Goal: Task Accomplishment & Management: Use online tool/utility

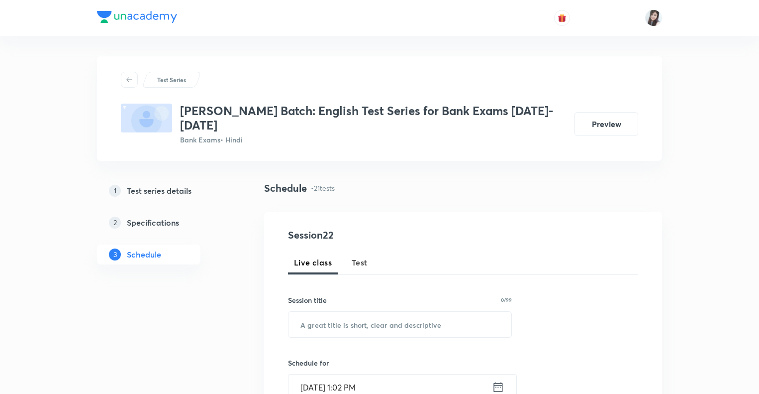
scroll to position [2308, 0]
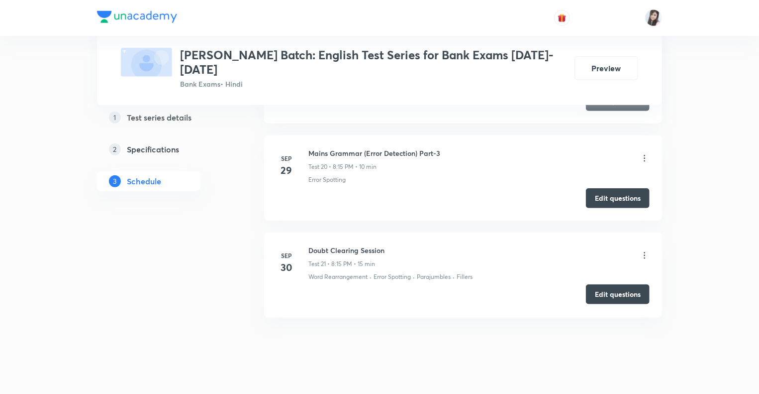
click at [603, 284] on button "Edit questions" at bounding box center [618, 294] width 64 height 20
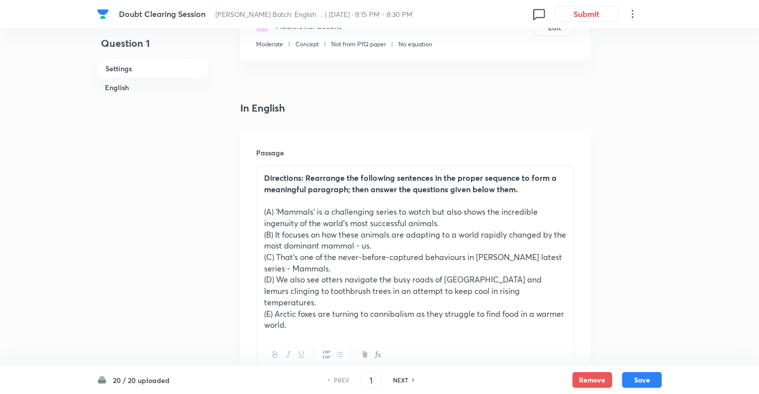
scroll to position [239, 0]
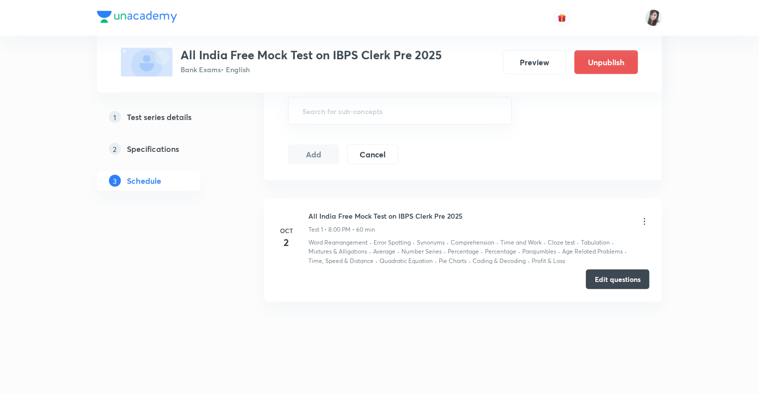
scroll to position [453, 0]
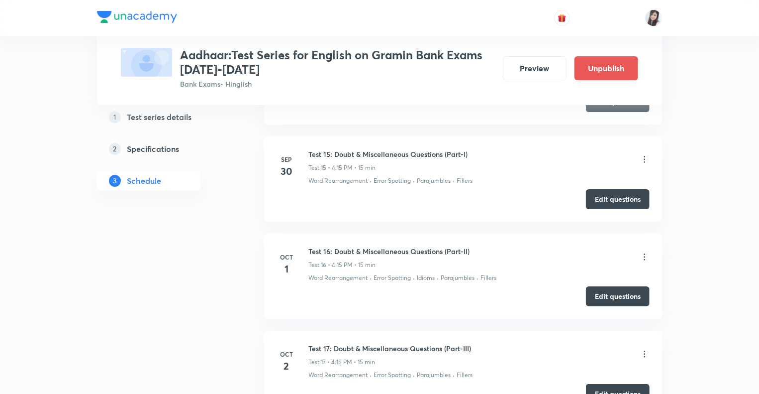
scroll to position [1823, 0]
click at [599, 196] on button "Edit questions" at bounding box center [618, 197] width 64 height 20
click at [592, 288] on button "Edit questions" at bounding box center [618, 294] width 64 height 20
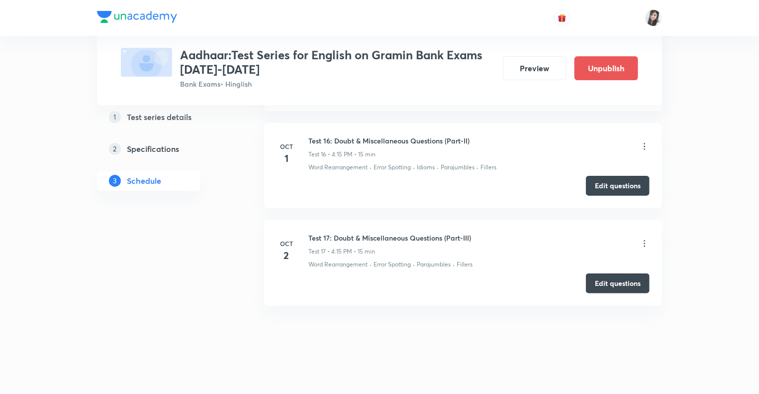
scroll to position [1933, 0]
click at [601, 277] on button "Edit questions" at bounding box center [618, 281] width 64 height 20
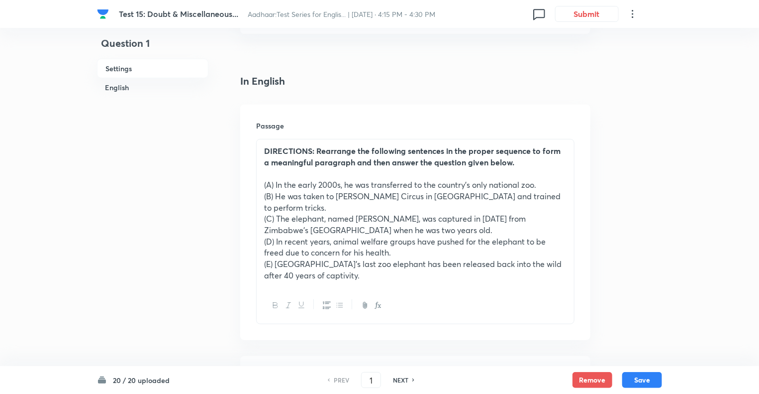
scroll to position [259, 0]
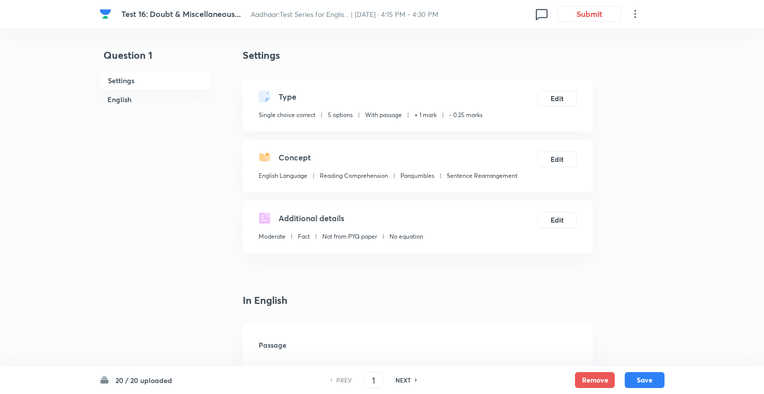
checkbox input "true"
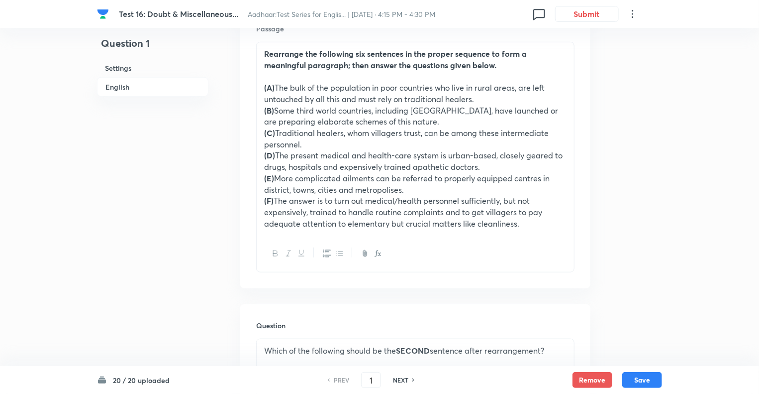
scroll to position [318, 0]
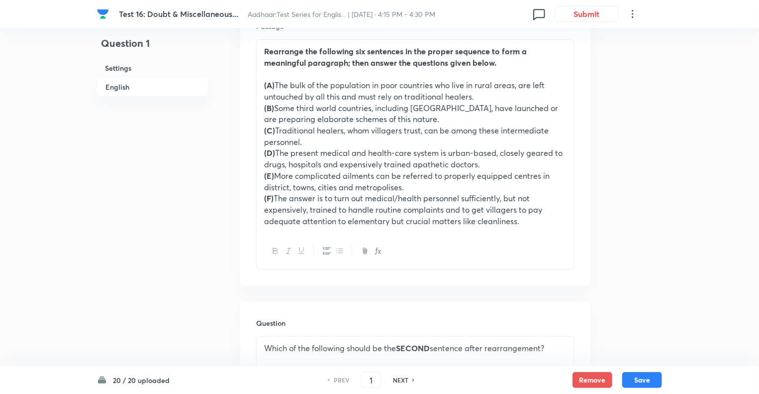
click at [399, 382] on h6 "NEXT" at bounding box center [400, 379] width 15 height 9
type input "2"
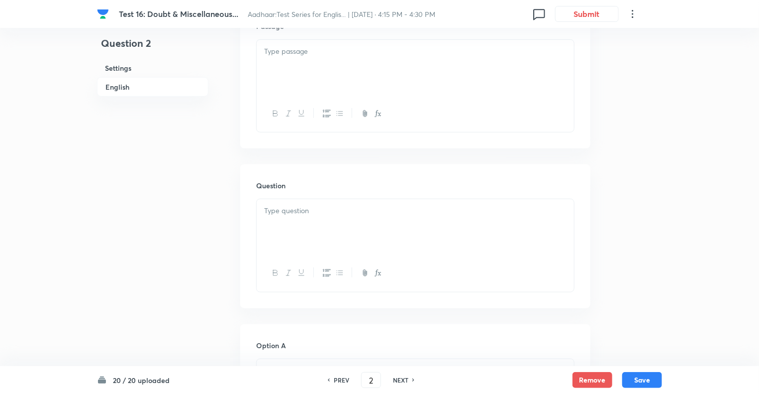
checkbox input "false"
click at [399, 382] on h6 "NEXT" at bounding box center [400, 379] width 15 height 9
checkbox input "true"
type input "3"
click at [399, 382] on h6 "NEXT" at bounding box center [400, 379] width 15 height 9
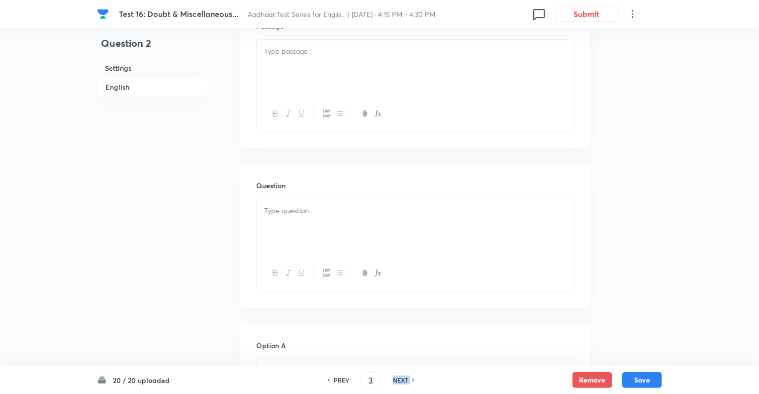
checkbox input "true"
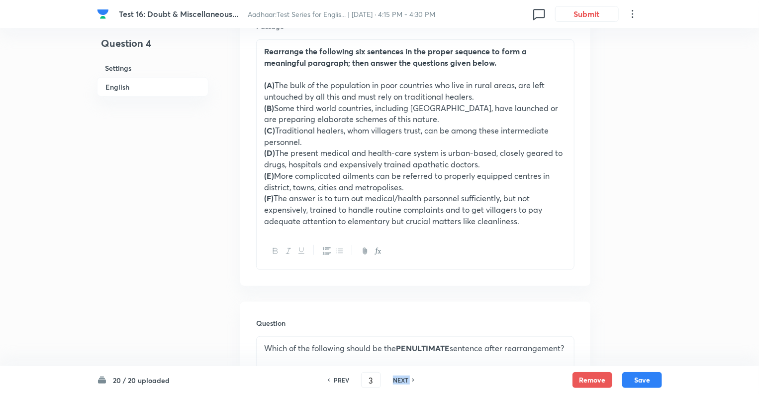
type input "4"
checkbox input "false"
click at [399, 382] on h6 "NEXT" at bounding box center [400, 379] width 15 height 9
checkbox input "true"
type input "5"
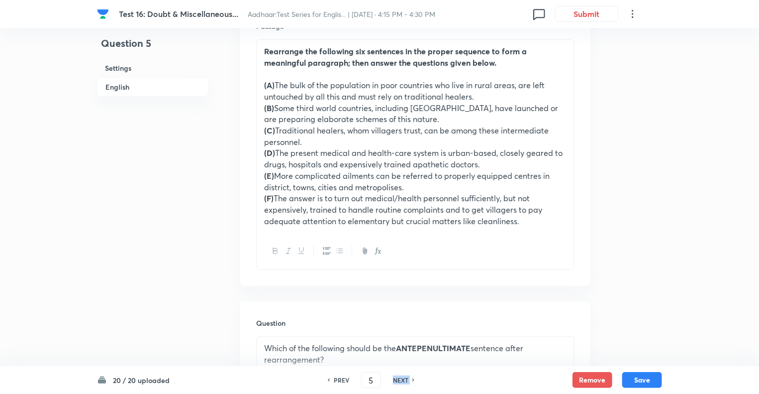
checkbox input "false"
checkbox input "true"
click at [399, 382] on h6 "NEXT" at bounding box center [400, 379] width 15 height 9
type input "6"
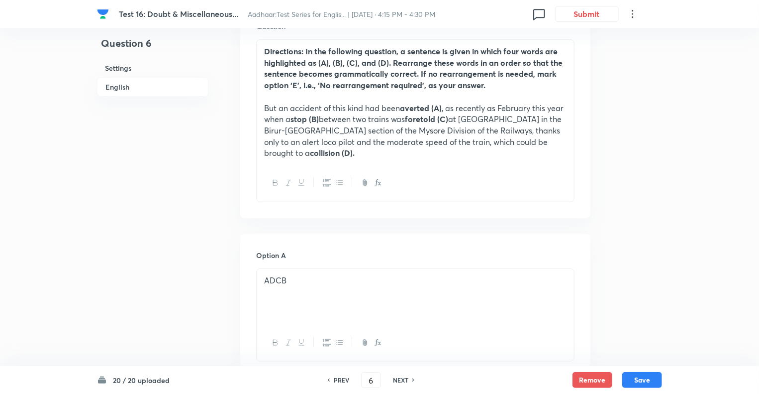
checkbox input "true"
click at [399, 382] on h6 "NEXT" at bounding box center [400, 379] width 15 height 9
type input "7"
checkbox input "false"
checkbox input "true"
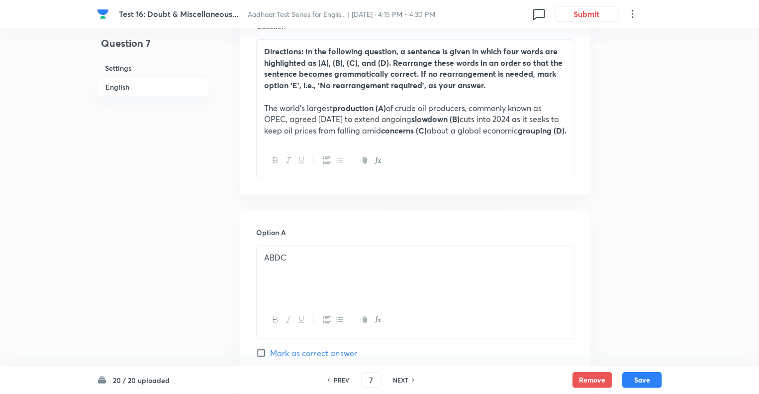
click at [399, 382] on h6 "NEXT" at bounding box center [400, 379] width 15 height 9
type input "8"
checkbox input "false"
checkbox input "true"
click at [399, 382] on h6 "NEXT" at bounding box center [400, 379] width 15 height 9
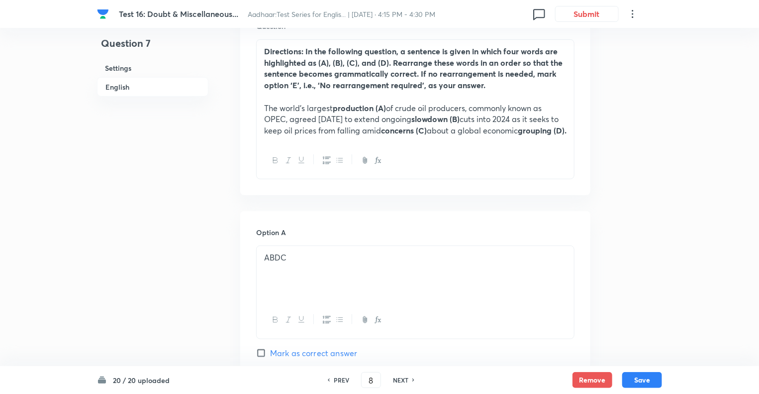
type input "9"
checkbox input "false"
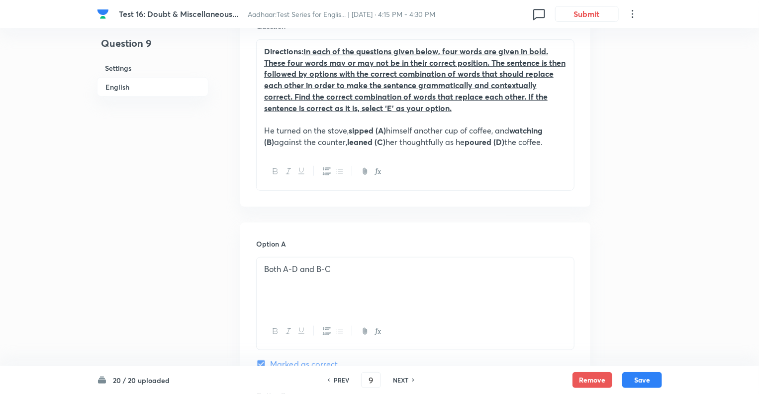
checkbox input "true"
click at [399, 382] on h6 "NEXT" at bounding box center [400, 379] width 15 height 9
type input "10"
checkbox input "false"
checkbox input "true"
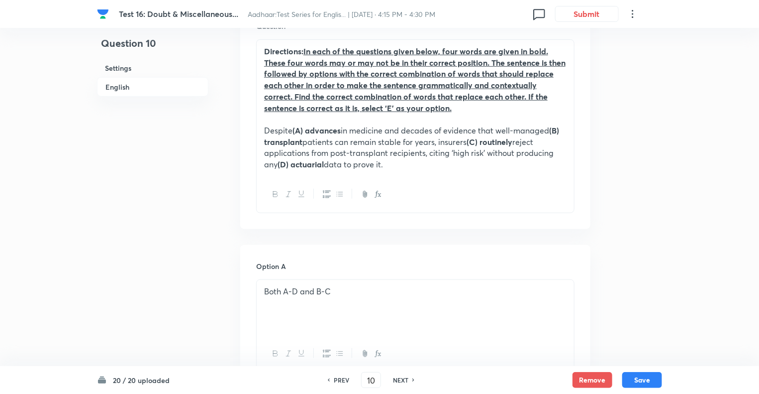
click at [399, 382] on h6 "NEXT" at bounding box center [400, 379] width 15 height 9
type input "11"
checkbox input "true"
click at [399, 382] on h6 "NEXT" at bounding box center [400, 379] width 15 height 9
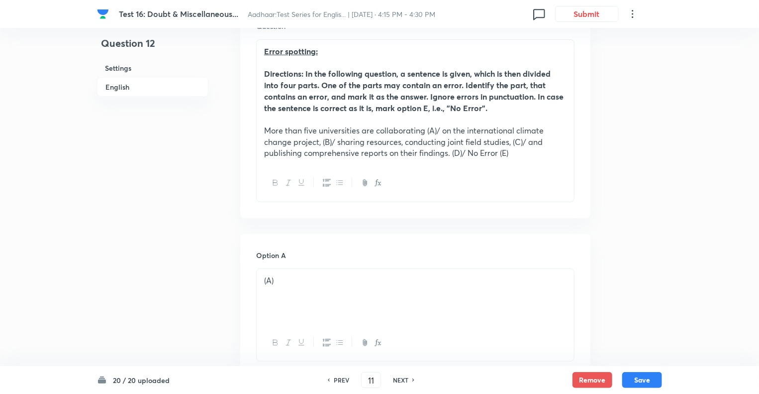
type input "12"
checkbox input "false"
checkbox input "true"
click at [399, 382] on h6 "NEXT" at bounding box center [400, 379] width 15 height 9
type input "13"
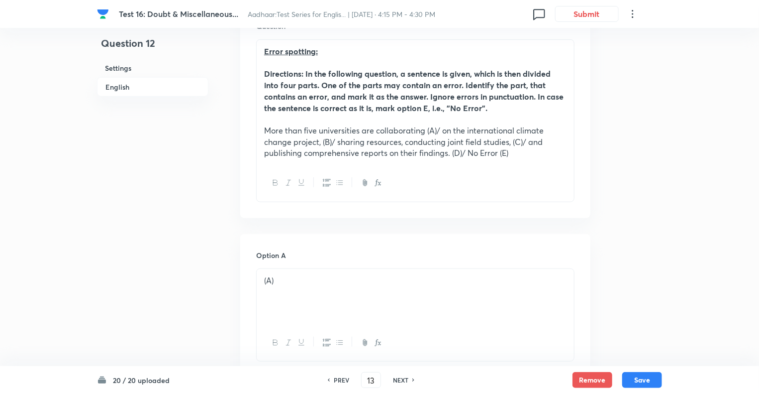
checkbox input "false"
checkbox input "true"
click at [399, 382] on h6 "NEXT" at bounding box center [400, 379] width 15 height 9
type input "14"
checkbox input "false"
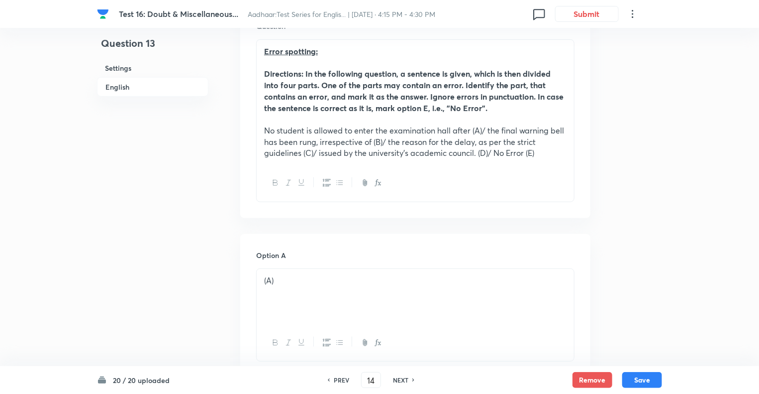
checkbox input "true"
click at [399, 382] on h6 "NEXT" at bounding box center [400, 379] width 15 height 9
type input "15"
checkbox input "false"
checkbox input "true"
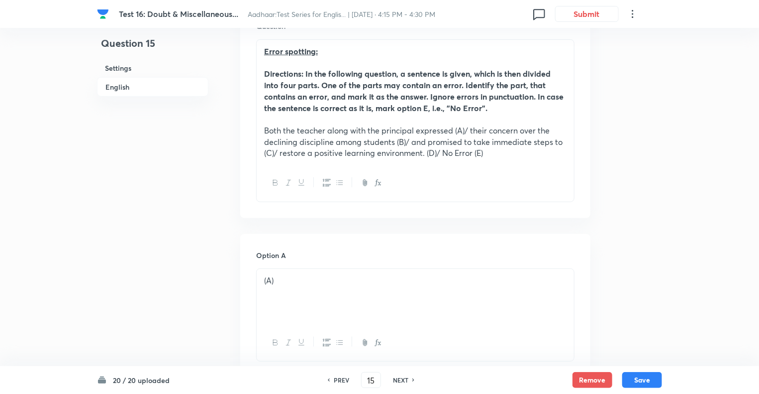
click at [399, 382] on h6 "NEXT" at bounding box center [400, 379] width 15 height 9
type input "16"
checkbox input "false"
checkbox input "true"
click at [399, 382] on h6 "NEXT" at bounding box center [400, 379] width 15 height 9
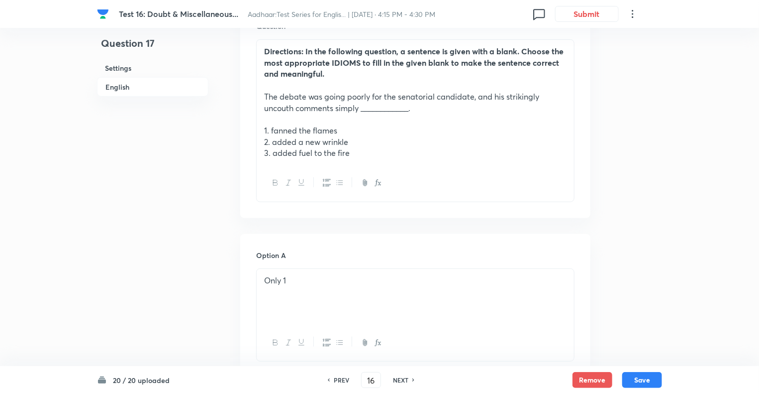
type input "17"
checkbox input "false"
checkbox input "true"
click at [399, 382] on h6 "NEXT" at bounding box center [400, 379] width 15 height 9
type input "18"
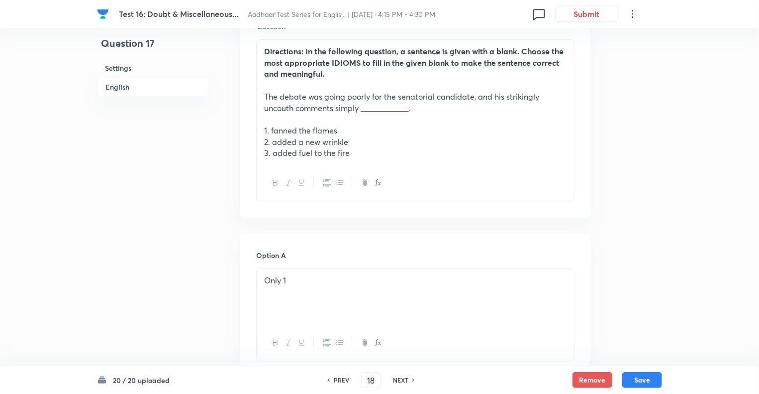
checkbox input "false"
checkbox input "true"
click at [399, 382] on h6 "NEXT" at bounding box center [400, 379] width 15 height 9
type input "19"
checkbox input "false"
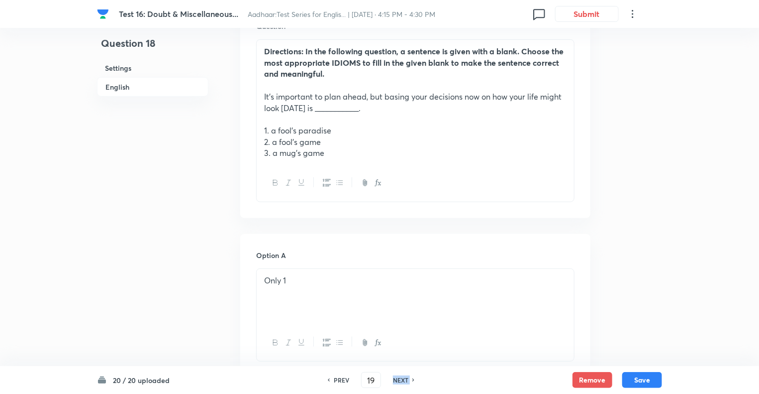
checkbox input "true"
click at [399, 382] on h6 "NEXT" at bounding box center [400, 379] width 15 height 9
type input "20"
checkbox input "false"
checkbox input "true"
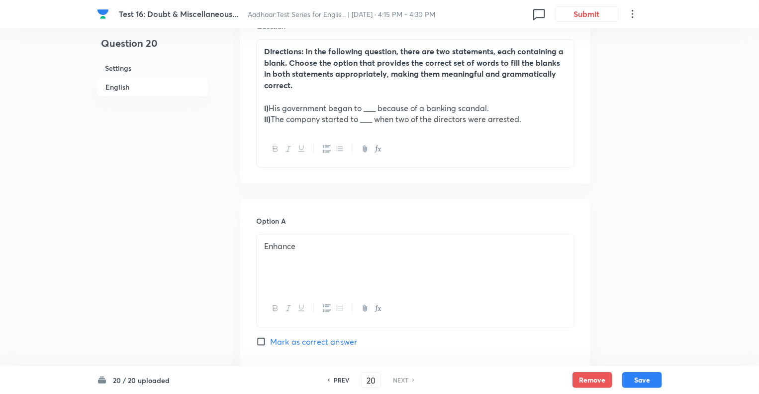
click at [399, 382] on h6 "NEXT" at bounding box center [400, 379] width 15 height 9
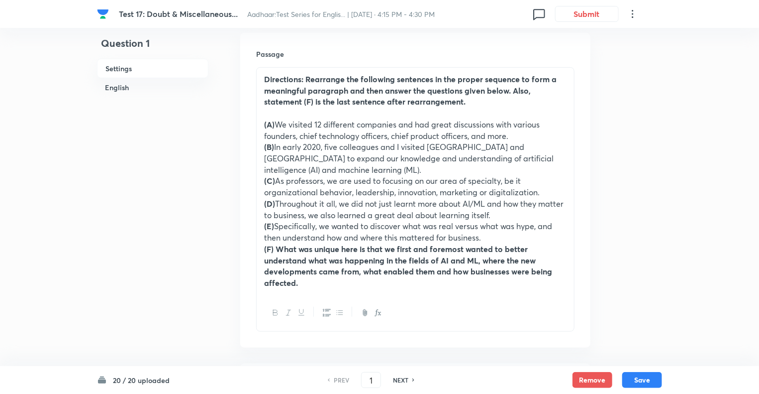
scroll to position [299, 0]
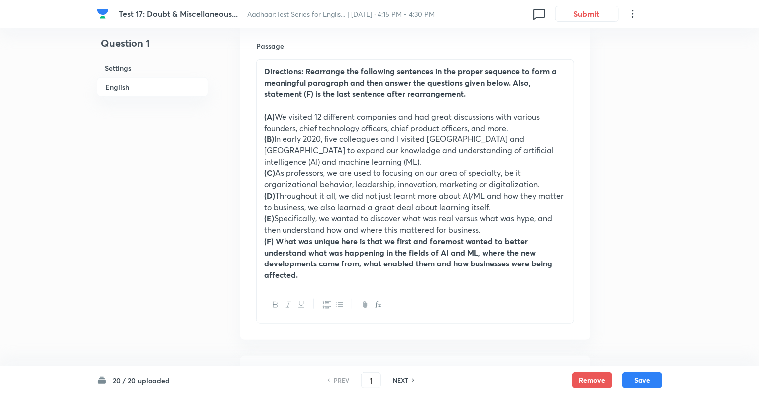
click at [401, 379] on h6 "NEXT" at bounding box center [400, 379] width 15 height 9
type input "2"
checkbox input "false"
checkbox input "true"
click at [401, 379] on h6 "NEXT" at bounding box center [400, 379] width 15 height 9
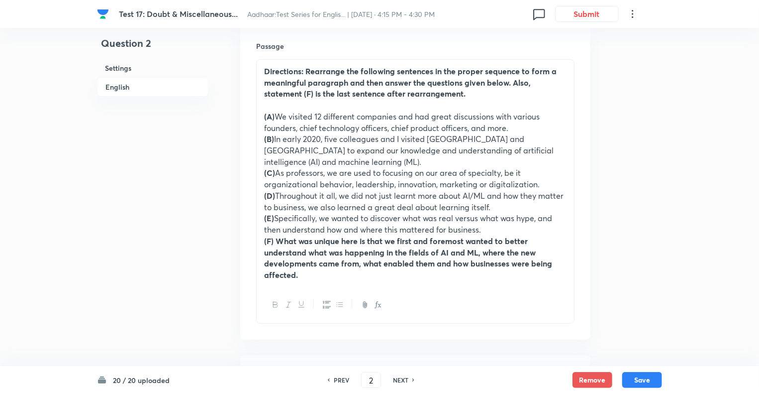
type input "3"
checkbox input "false"
checkbox input "true"
click at [401, 379] on h6 "NEXT" at bounding box center [400, 379] width 15 height 9
type input "4"
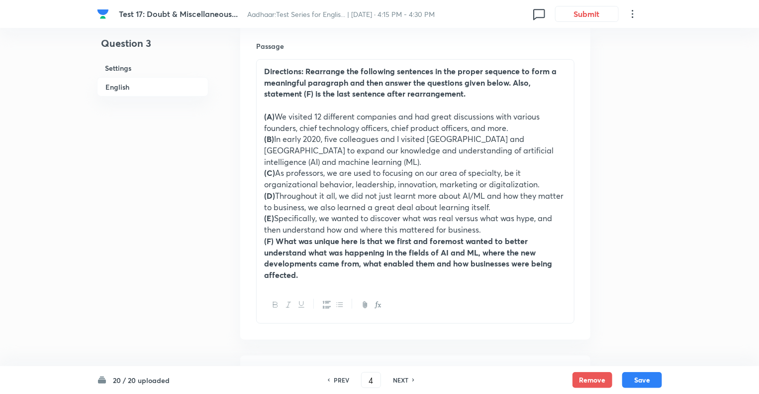
checkbox input "false"
click at [401, 379] on h6 "NEXT" at bounding box center [400, 379] width 15 height 9
checkbox input "true"
type input "5"
click at [401, 379] on h6 "NEXT" at bounding box center [400, 379] width 15 height 9
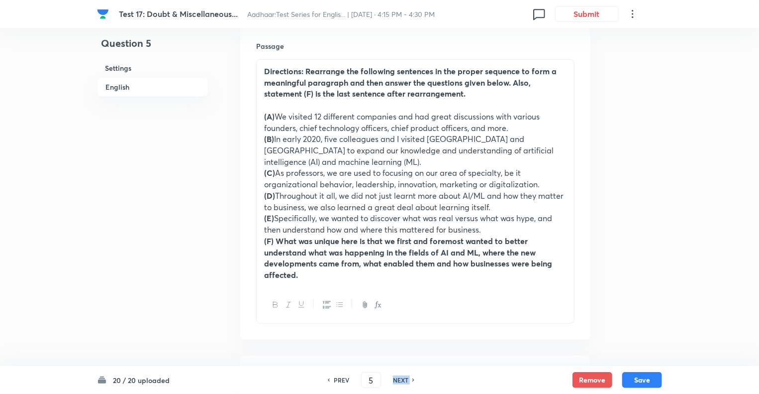
checkbox input "false"
checkbox input "true"
type input "6"
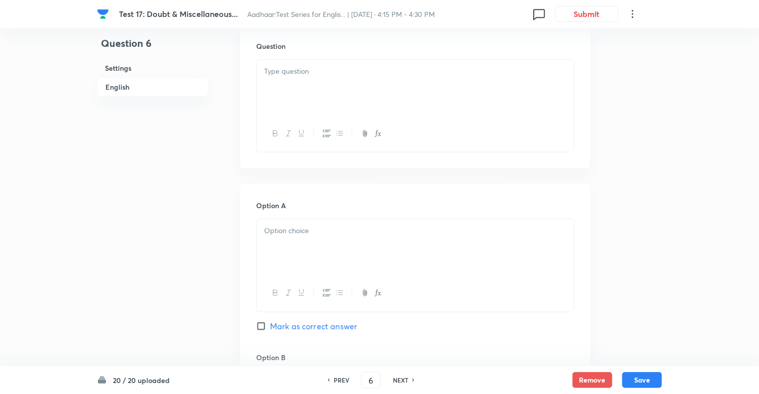
checkbox input "false"
click at [401, 379] on h6 "NEXT" at bounding box center [400, 379] width 15 height 9
checkbox input "true"
type input "7"
checkbox input "false"
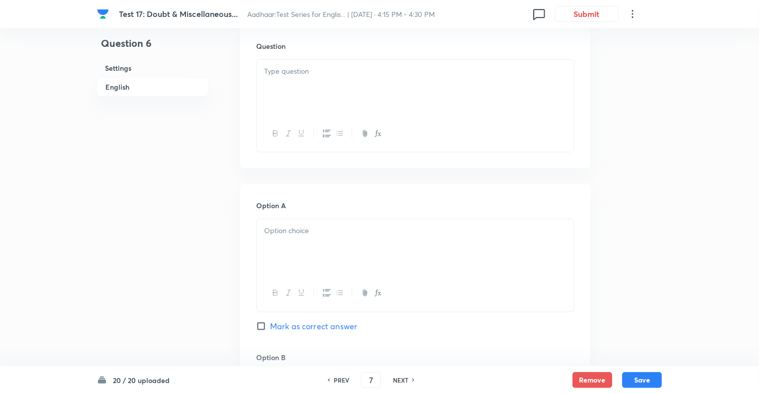
click at [401, 379] on h6 "NEXT" at bounding box center [400, 379] width 15 height 9
checkbox input "true"
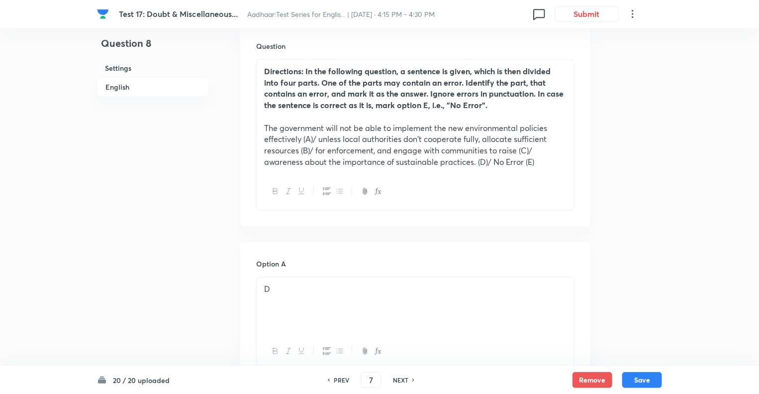
type input "8"
checkbox input "false"
checkbox input "true"
click at [401, 379] on h6 "NEXT" at bounding box center [400, 379] width 15 height 9
type input "9"
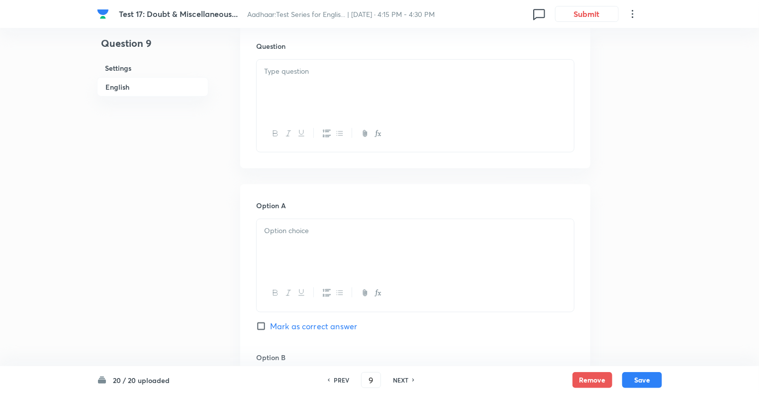
checkbox input "false"
checkbox input "true"
click at [401, 379] on h6 "NEXT" at bounding box center [400, 379] width 15 height 9
type input "10"
checkbox input "true"
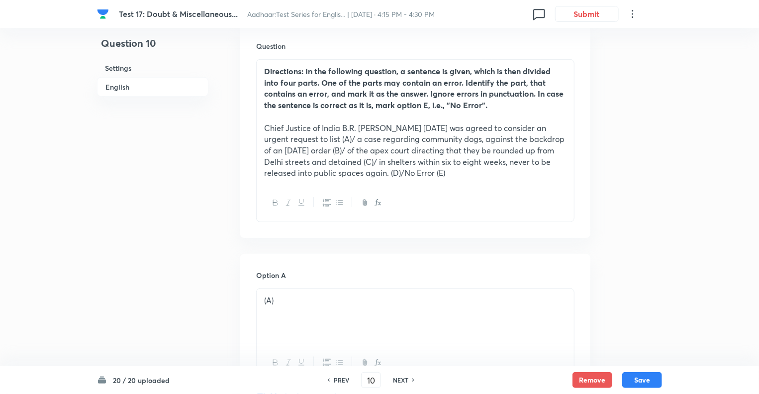
click at [401, 379] on h6 "NEXT" at bounding box center [400, 379] width 15 height 9
type input "11"
checkbox input "false"
checkbox input "true"
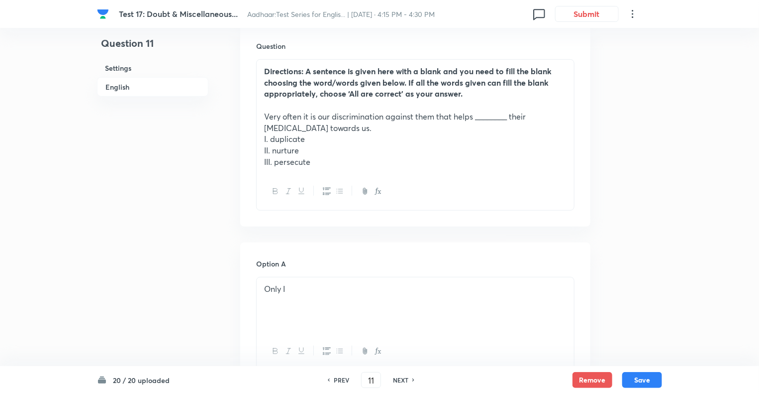
click at [401, 379] on h6 "NEXT" at bounding box center [400, 379] width 15 height 9
type input "12"
checkbox input "false"
checkbox input "true"
click at [401, 379] on h6 "NEXT" at bounding box center [400, 379] width 15 height 9
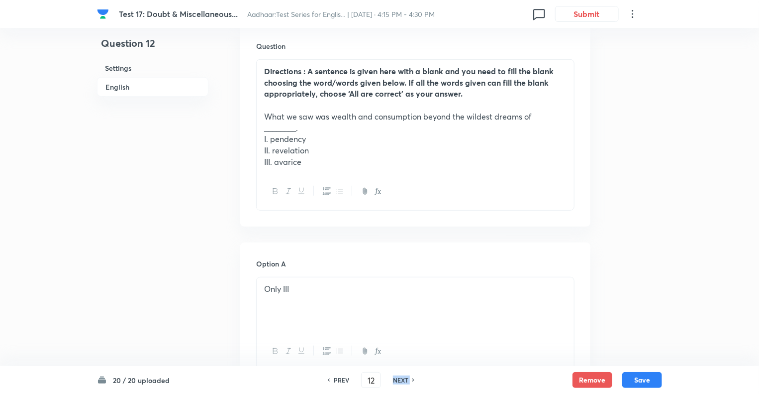
type input "13"
checkbox input "false"
checkbox input "true"
click at [401, 379] on h6 "NEXT" at bounding box center [400, 379] width 15 height 9
type input "14"
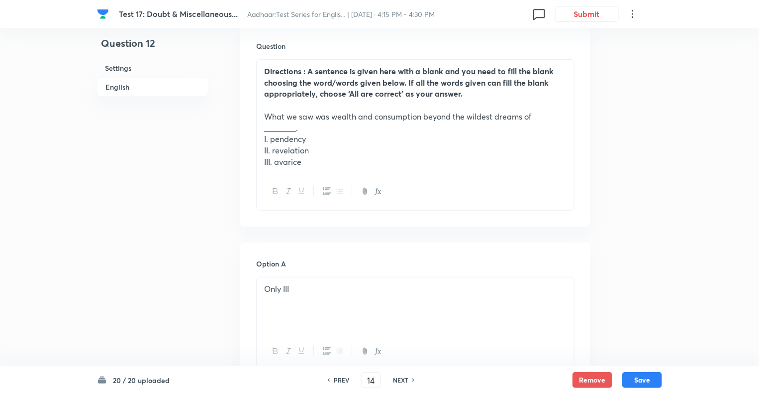
checkbox input "false"
checkbox input "true"
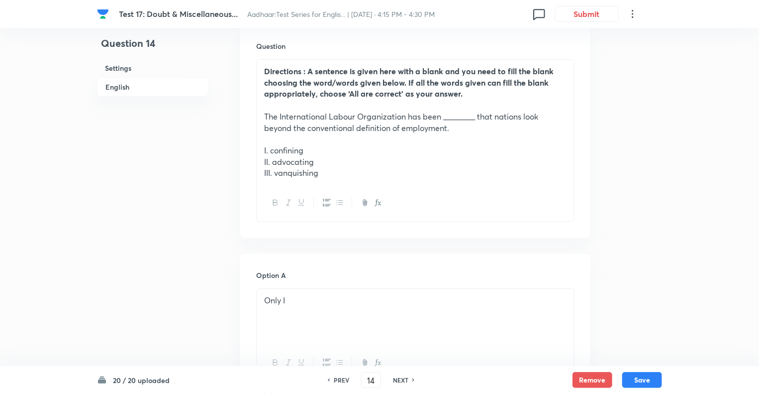
click at [401, 379] on h6 "NEXT" at bounding box center [400, 379] width 15 height 9
type input "15"
checkbox input "false"
checkbox input "true"
click at [401, 379] on h6 "NEXT" at bounding box center [400, 379] width 15 height 9
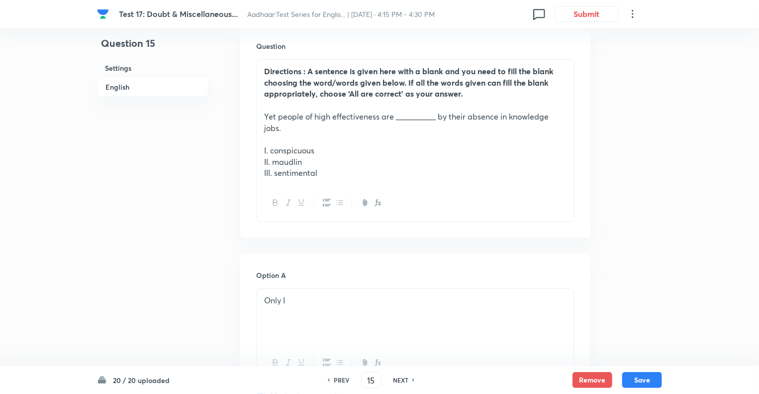
type input "16"
checkbox input "false"
checkbox input "true"
click at [401, 379] on h6 "NEXT" at bounding box center [400, 379] width 15 height 9
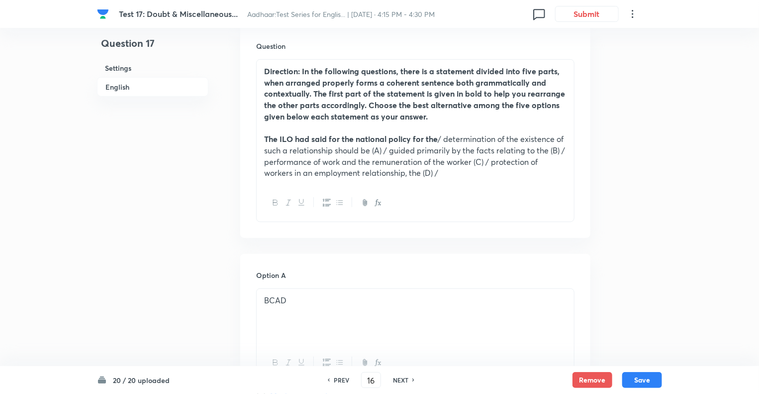
type input "17"
checkbox input "false"
checkbox input "true"
click at [401, 379] on h6 "NEXT" at bounding box center [400, 379] width 15 height 9
type input "18"
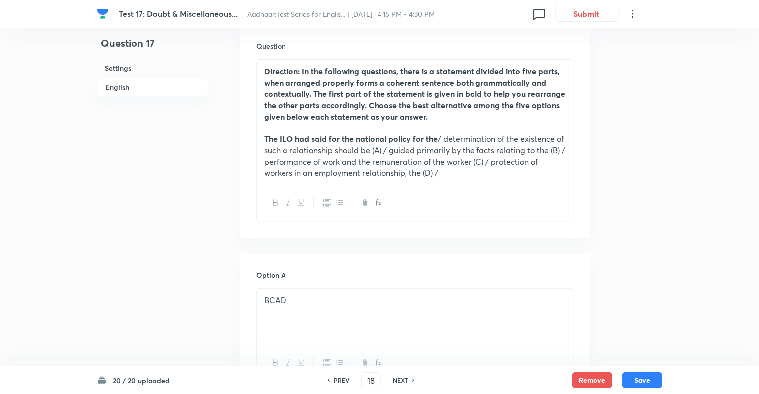
checkbox input "false"
checkbox input "true"
click at [401, 379] on h6 "NEXT" at bounding box center [400, 379] width 15 height 9
type input "19"
checkbox input "false"
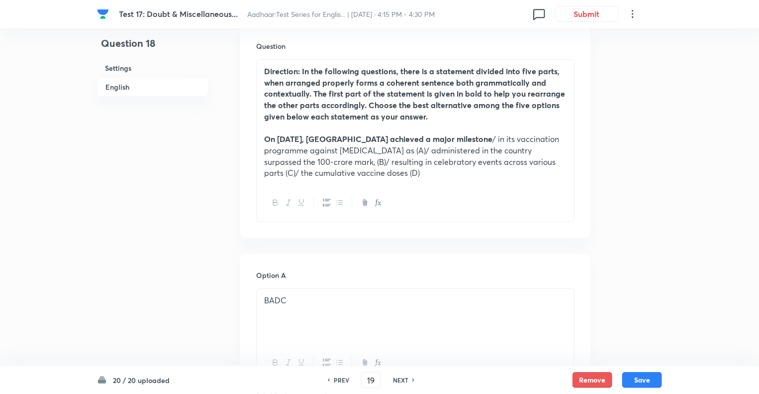
checkbox input "true"
click at [401, 379] on h6 "NEXT" at bounding box center [400, 379] width 15 height 9
type input "20"
checkbox input "false"
checkbox input "true"
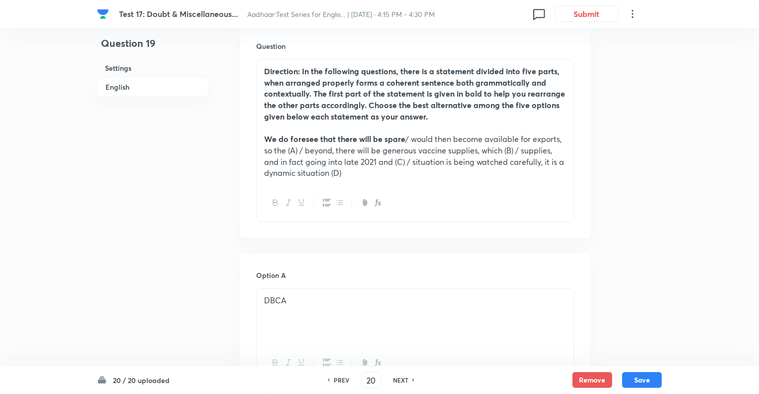
click at [401, 379] on h6 "NEXT" at bounding box center [400, 379] width 15 height 9
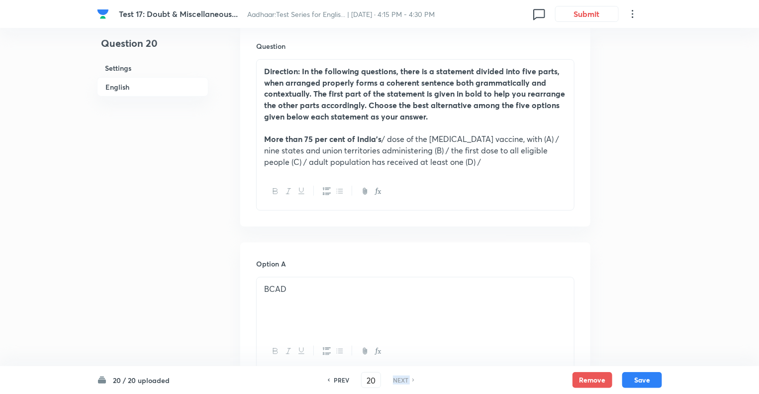
click at [401, 379] on h6 "NEXT" at bounding box center [400, 379] width 15 height 9
click at [337, 378] on h6 "PREV" at bounding box center [341, 379] width 15 height 9
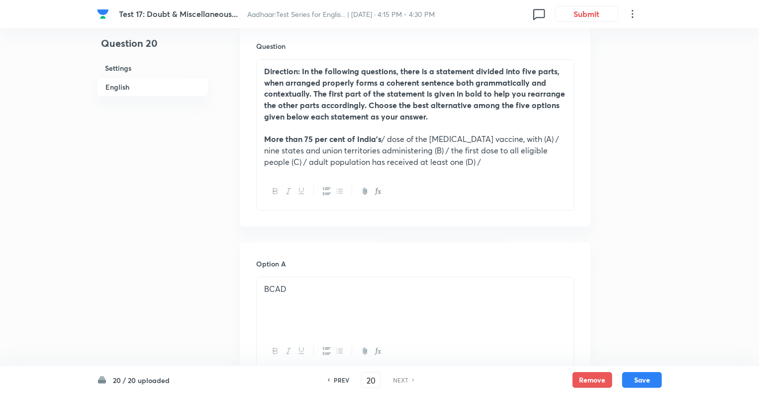
type input "19"
checkbox input "false"
checkbox input "true"
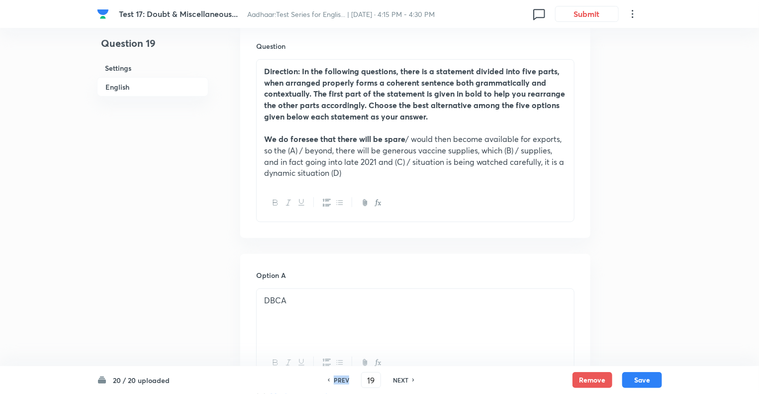
click at [337, 378] on h6 "PREV" at bounding box center [341, 379] width 15 height 9
type input "18"
checkbox input "false"
checkbox input "true"
click at [337, 378] on h6 "PREV" at bounding box center [341, 379] width 15 height 9
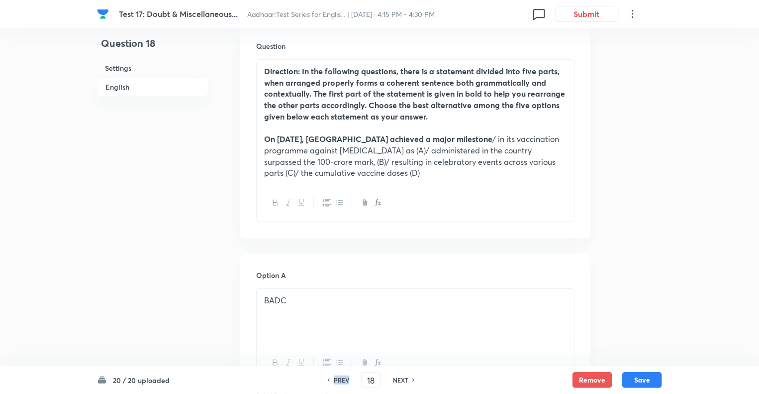
type input "17"
checkbox input "false"
checkbox input "true"
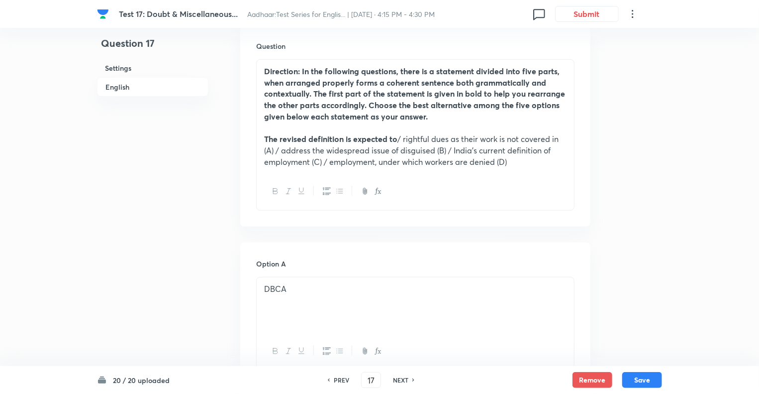
click at [337, 378] on h6 "PREV" at bounding box center [341, 379] width 15 height 9
type input "16"
checkbox input "false"
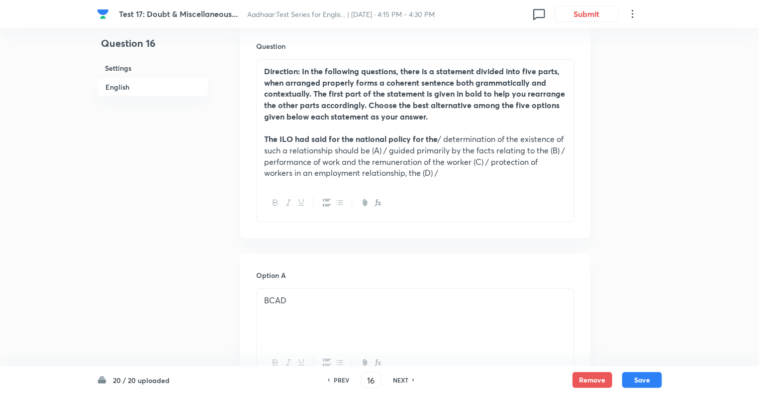
checkbox input "true"
click at [334, 378] on h6 "PREV" at bounding box center [341, 379] width 15 height 9
type input "15"
checkbox input "false"
checkbox input "true"
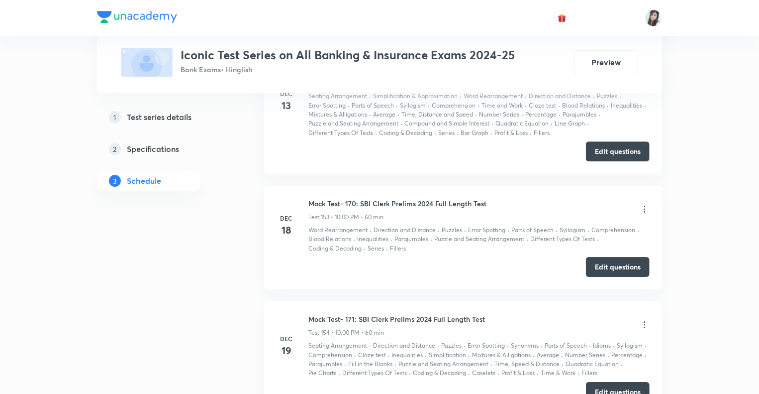
scroll to position [22416, 0]
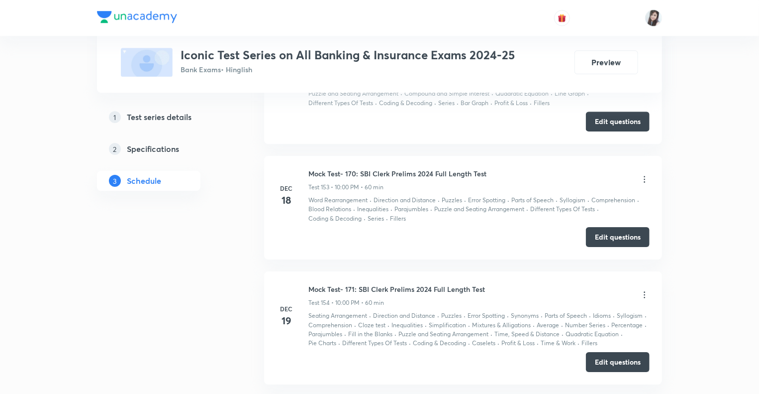
click at [605, 226] on button "Edit questions" at bounding box center [618, 236] width 64 height 20
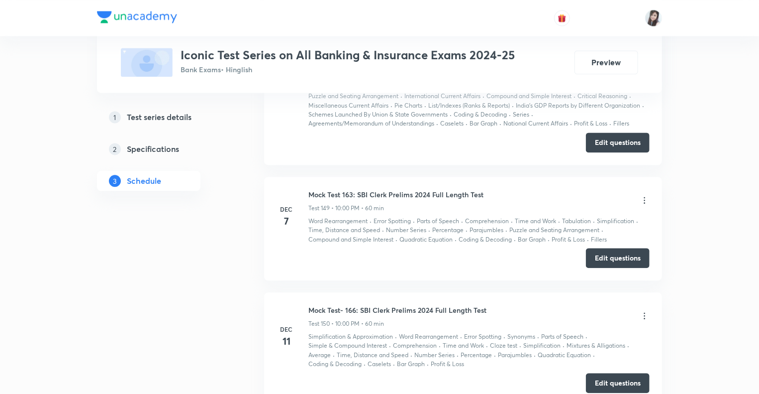
scroll to position [21899, 0]
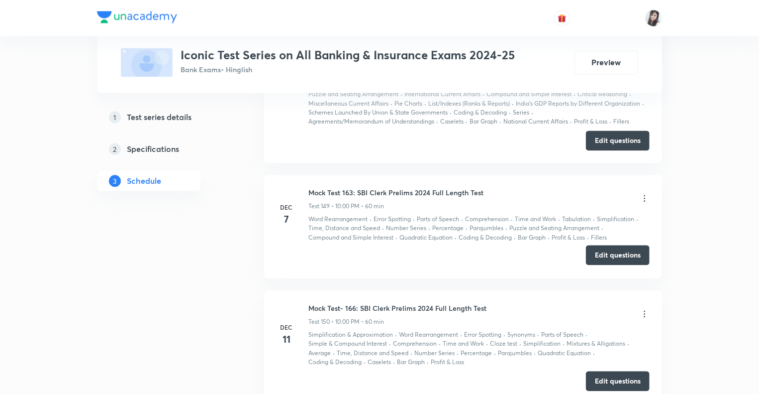
click at [603, 245] on button "Edit questions" at bounding box center [618, 255] width 64 height 20
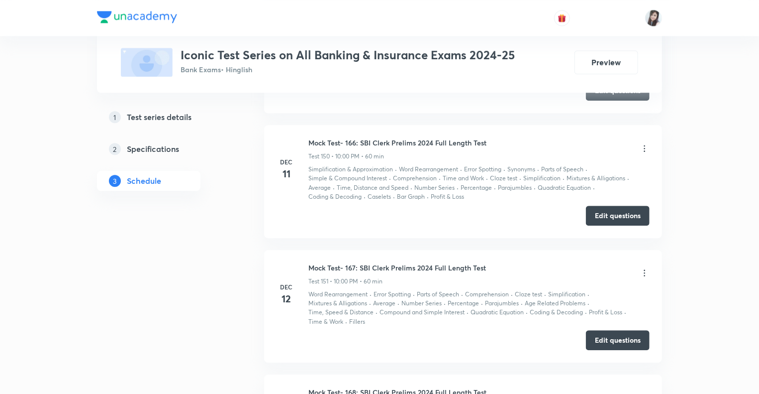
scroll to position [22098, 0]
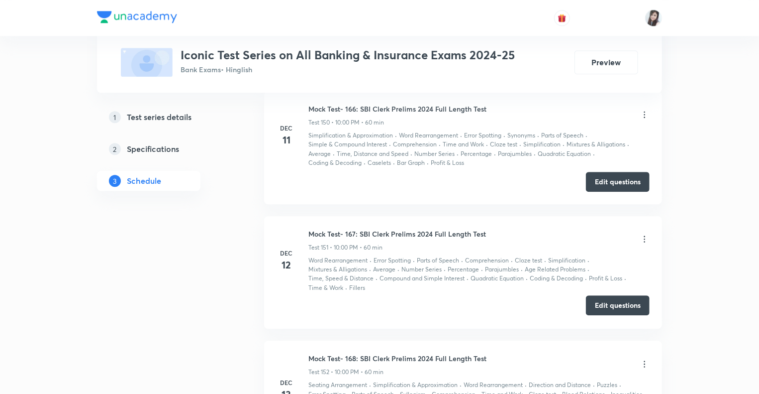
click at [602, 295] on button "Edit questions" at bounding box center [618, 305] width 64 height 20
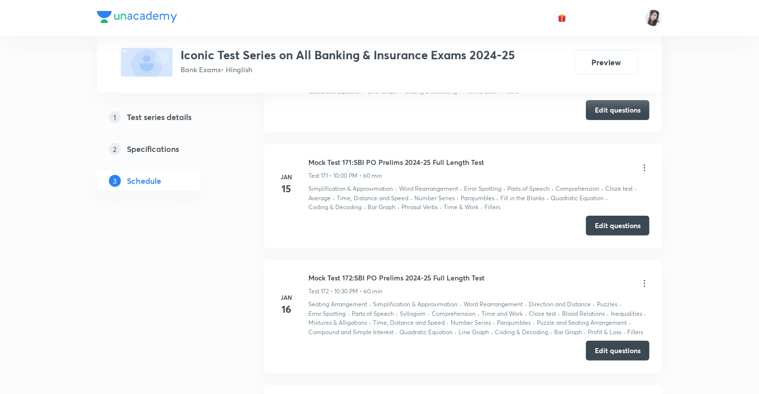
scroll to position [24631, 0]
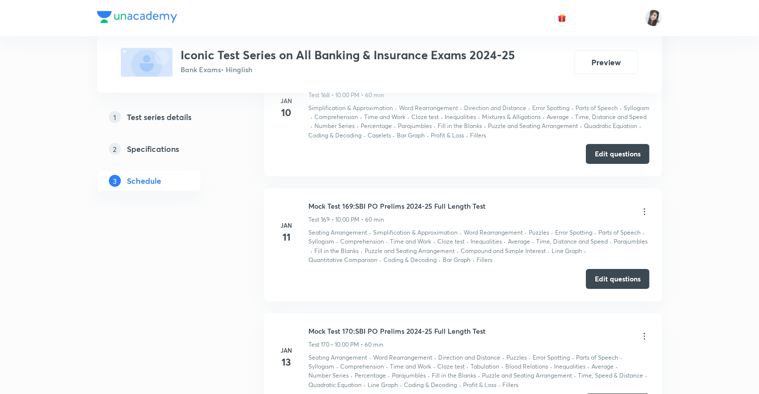
scroll to position [24393, 0]
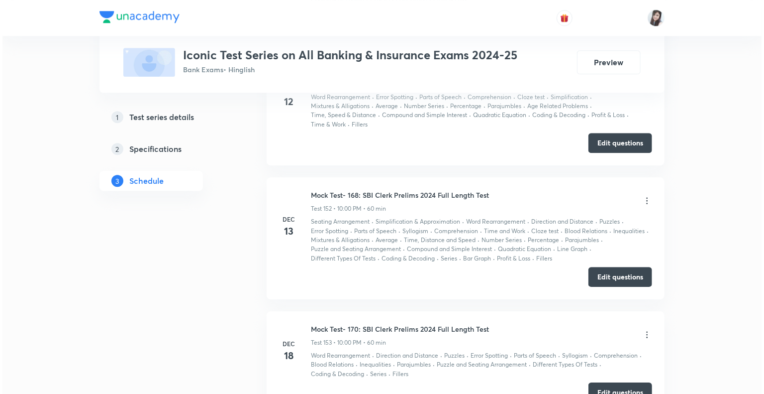
scroll to position [22263, 0]
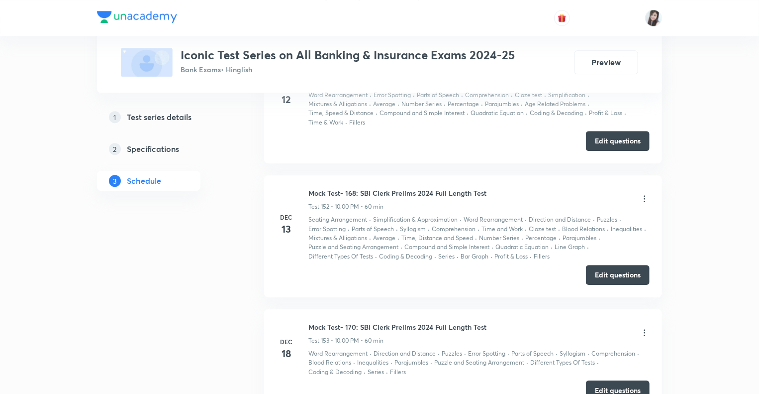
click at [644, 327] on icon at bounding box center [645, 332] width 10 height 10
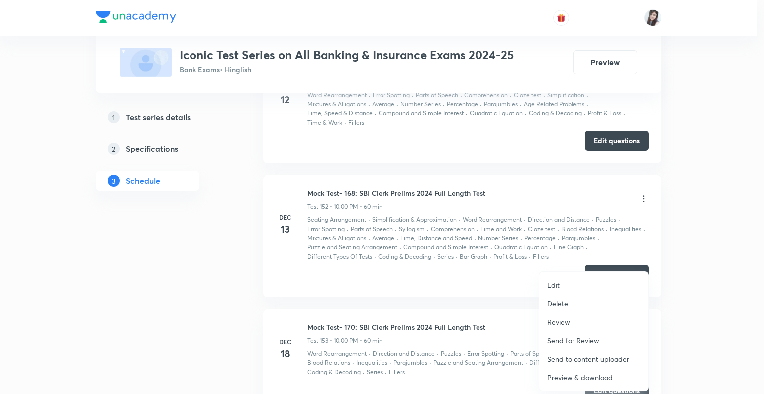
click at [563, 376] on p "Preview & download" at bounding box center [580, 377] width 66 height 10
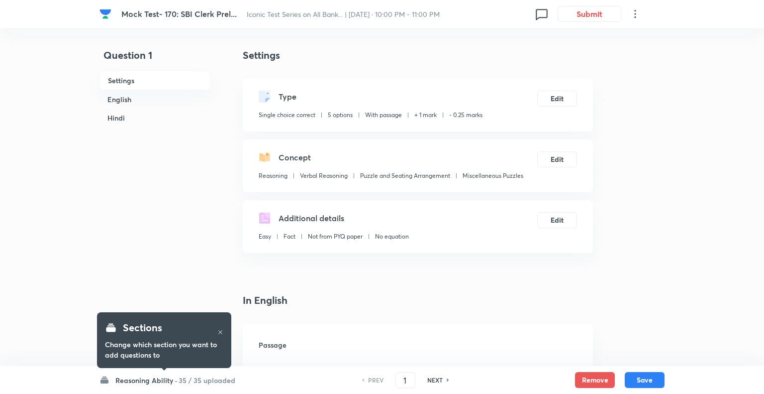
checkbox input "true"
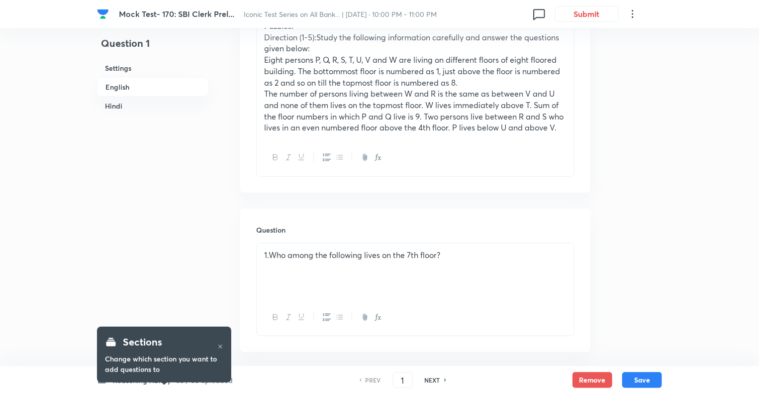
scroll to position [358, 0]
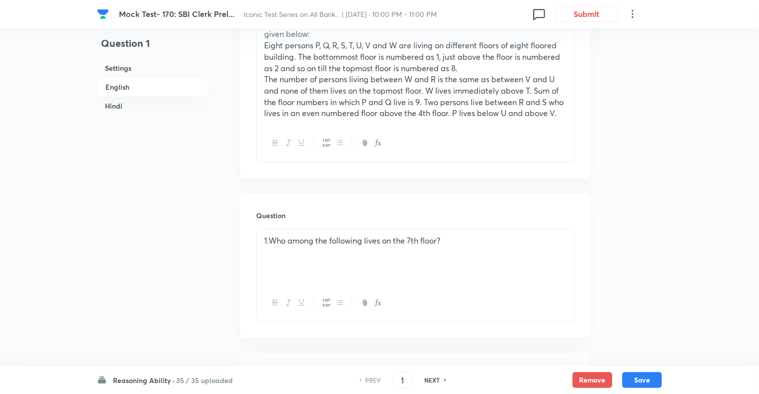
click at [128, 378] on h6 "Reasoning Ability ·" at bounding box center [144, 380] width 62 height 10
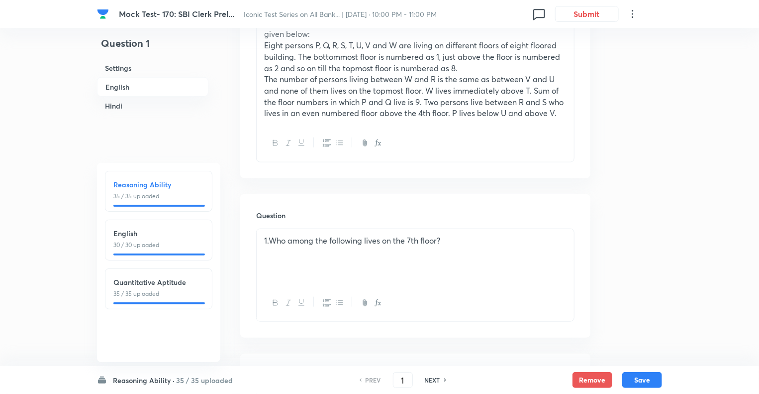
click at [141, 233] on h6 "English" at bounding box center [158, 233] width 91 height 10
type input "36"
checkbox input "true"
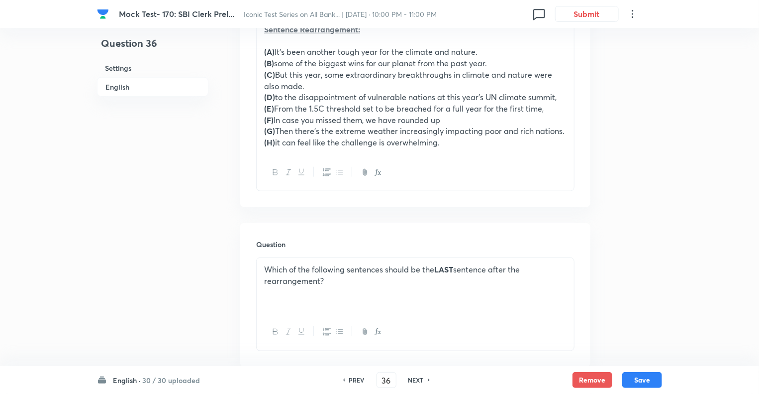
scroll to position [338, 0]
click at [415, 380] on h6 "NEXT" at bounding box center [415, 379] width 15 height 9
type input "37"
checkbox input "false"
checkbox input "true"
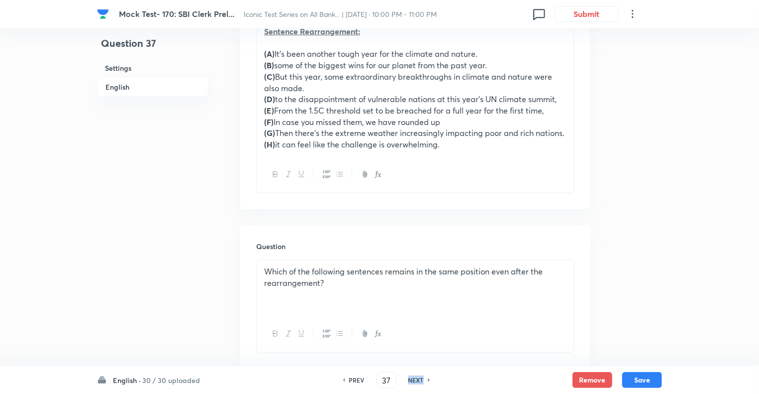
click at [415, 380] on h6 "NEXT" at bounding box center [415, 379] width 15 height 9
type input "38"
checkbox input "true"
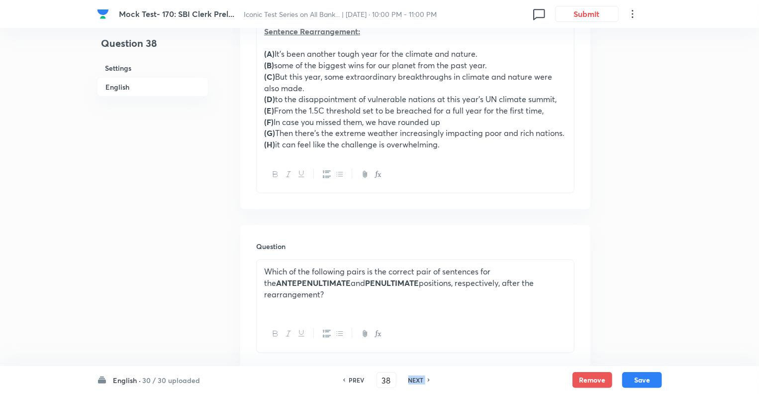
click at [415, 380] on h6 "NEXT" at bounding box center [415, 379] width 15 height 9
type input "39"
checkbox input "false"
checkbox input "true"
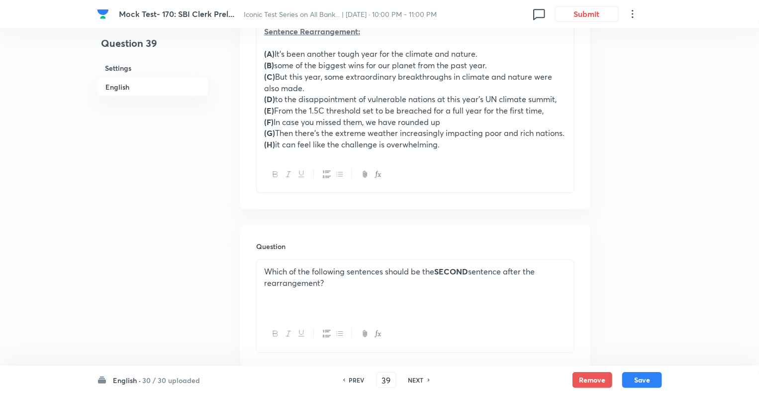
click at [415, 380] on h6 "NEXT" at bounding box center [415, 379] width 15 height 9
type input "40"
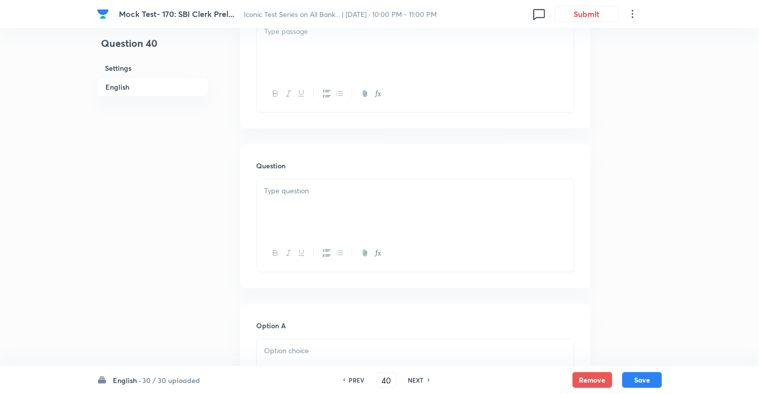
checkbox input "false"
checkbox input "true"
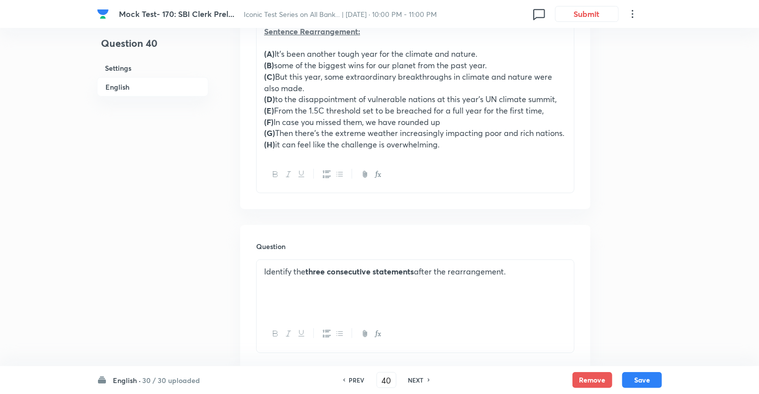
click at [415, 380] on h6 "NEXT" at bounding box center [415, 379] width 15 height 9
type input "41"
checkbox input "true"
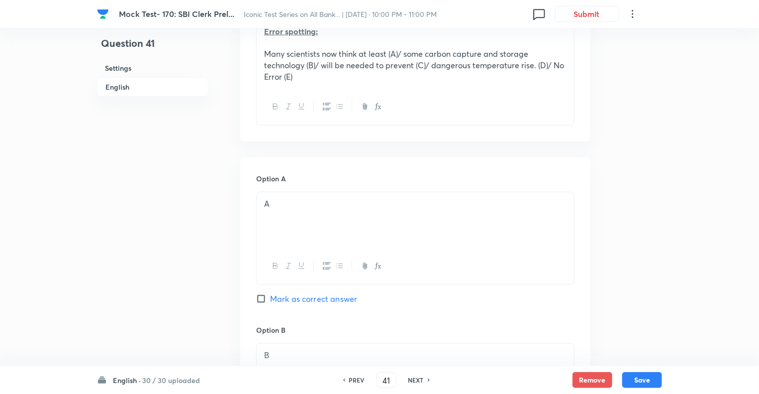
click at [415, 380] on h6 "NEXT" at bounding box center [415, 379] width 15 height 9
type input "42"
checkbox input "false"
checkbox input "true"
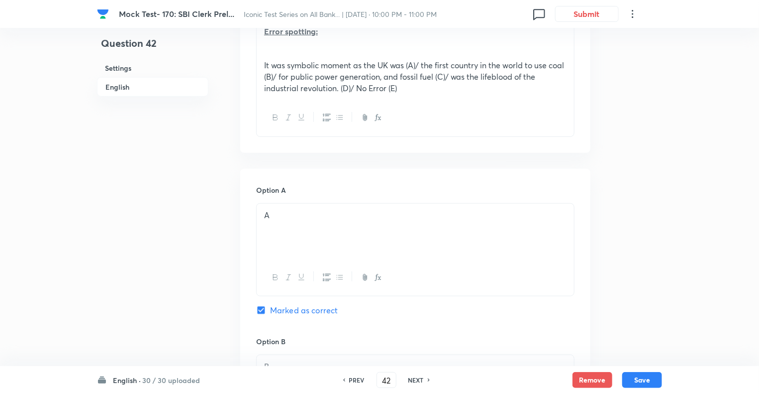
click at [415, 380] on h6 "NEXT" at bounding box center [415, 379] width 15 height 9
type input "43"
checkbox input "false"
checkbox input "true"
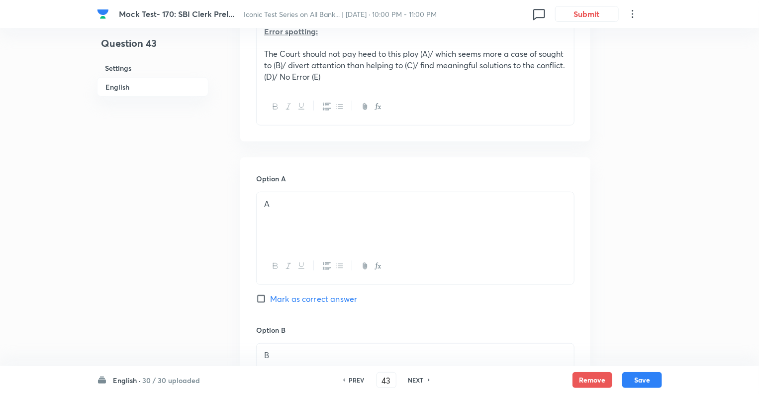
click at [415, 380] on h6 "NEXT" at bounding box center [415, 379] width 15 height 9
type input "44"
checkbox input "false"
checkbox input "true"
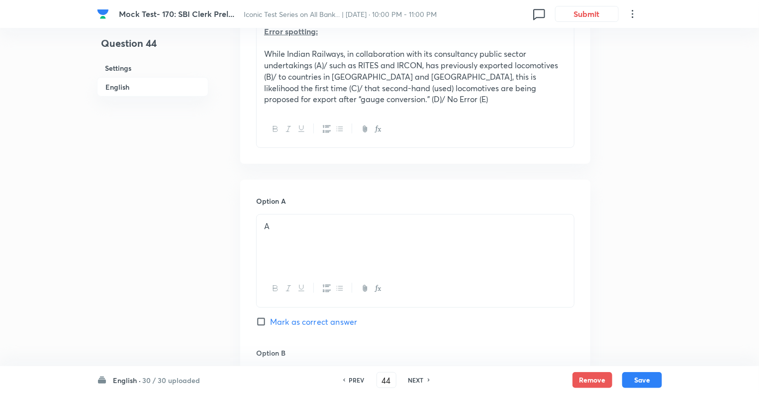
click at [415, 380] on h6 "NEXT" at bounding box center [415, 379] width 15 height 9
type input "45"
checkbox input "false"
checkbox input "true"
click at [415, 380] on h6 "NEXT" at bounding box center [415, 379] width 15 height 9
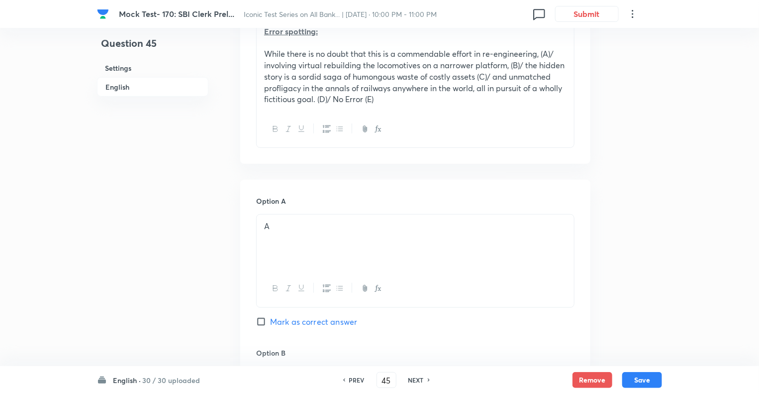
type input "46"
checkbox input "true"
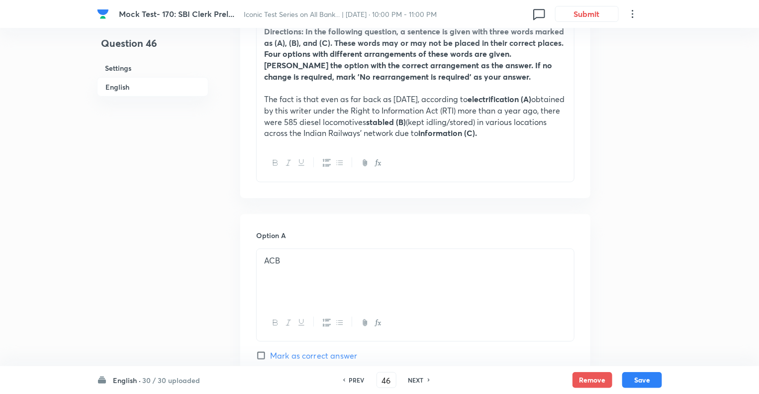
click at [415, 380] on h6 "NEXT" at bounding box center [415, 379] width 15 height 9
type input "47"
checkbox input "false"
checkbox input "true"
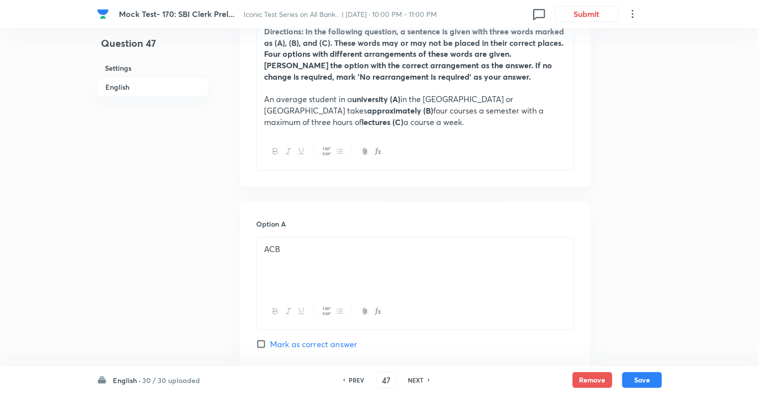
click at [415, 380] on h6 "NEXT" at bounding box center [415, 379] width 15 height 9
type input "48"
checkbox input "false"
checkbox input "true"
click at [415, 380] on h6 "NEXT" at bounding box center [415, 379] width 15 height 9
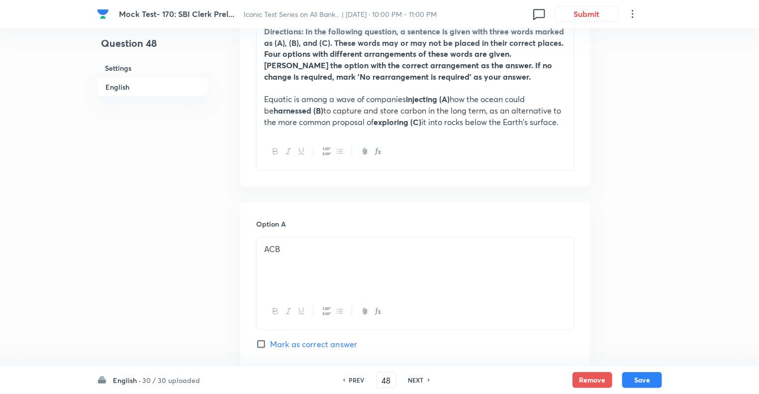
type input "49"
checkbox input "false"
checkbox input "true"
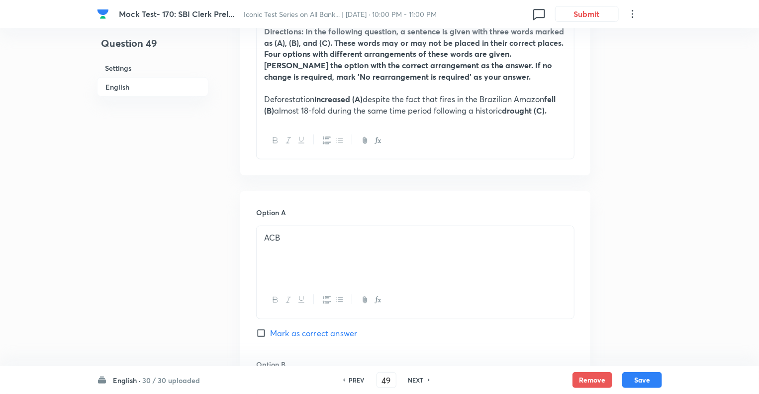
click at [415, 380] on h6 "NEXT" at bounding box center [415, 379] width 15 height 9
type input "50"
checkbox input "true"
click at [415, 380] on h6 "NEXT" at bounding box center [415, 379] width 15 height 9
type input "51"
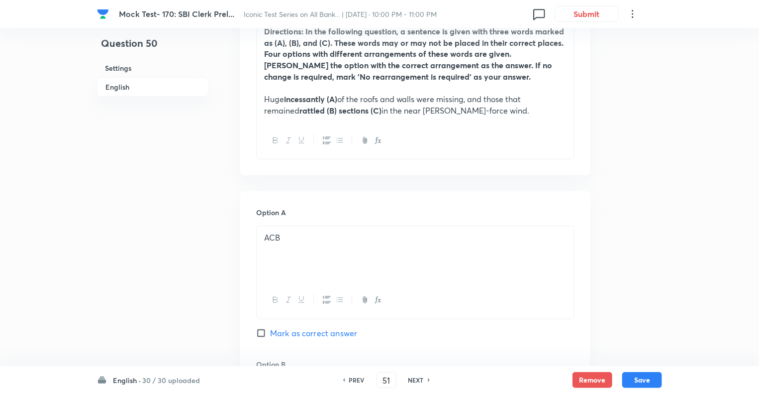
checkbox input "false"
checkbox input "true"
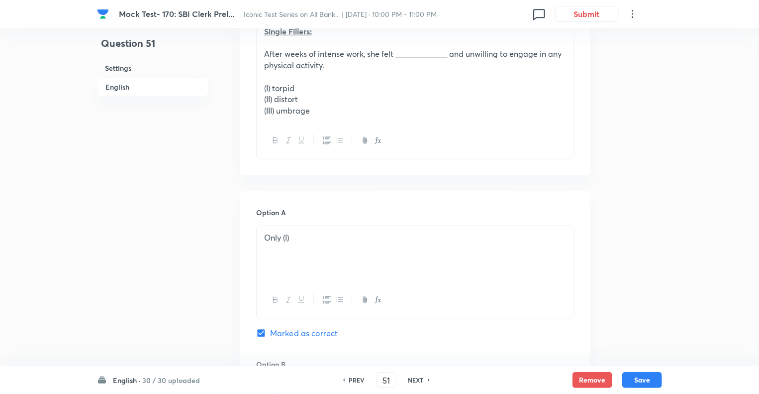
click at [415, 380] on h6 "NEXT" at bounding box center [415, 379] width 15 height 9
type input "52"
checkbox input "true"
click at [415, 380] on h6 "NEXT" at bounding box center [415, 379] width 15 height 9
type input "53"
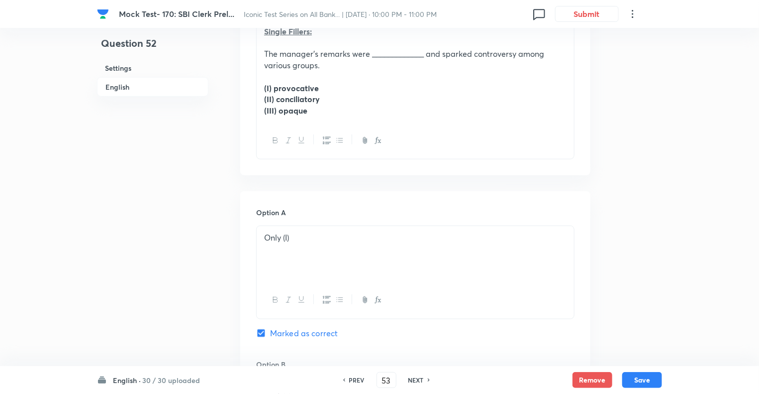
checkbox input "false"
checkbox input "true"
click at [415, 380] on h6 "NEXT" at bounding box center [415, 379] width 15 height 9
type input "54"
checkbox input "false"
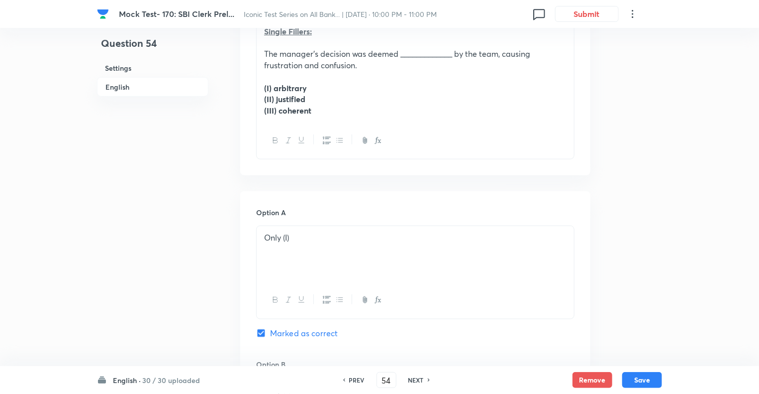
checkbox input "true"
click at [415, 380] on h6 "NEXT" at bounding box center [415, 379] width 15 height 9
type input "55"
checkbox input "true"
click at [415, 380] on h6 "NEXT" at bounding box center [415, 379] width 15 height 9
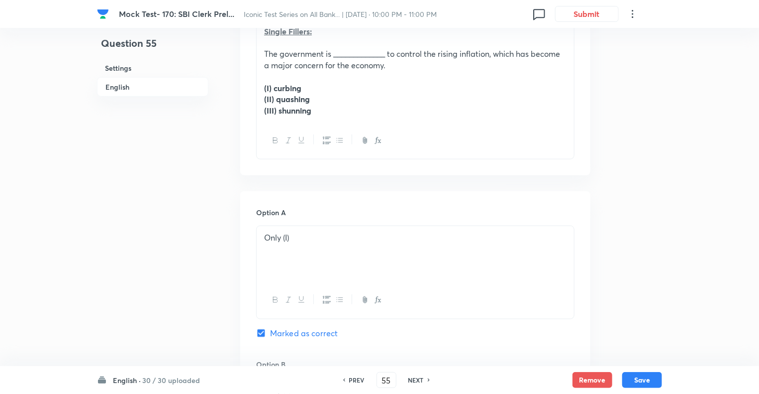
type input "56"
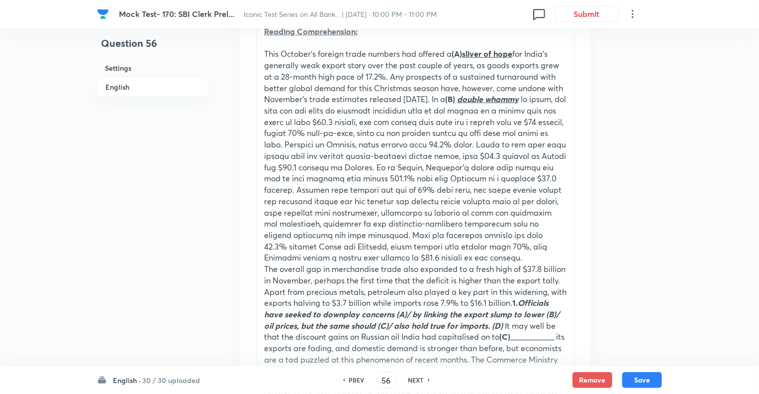
checkbox input "true"
click at [415, 380] on h6 "NEXT" at bounding box center [415, 379] width 15 height 9
type input "57"
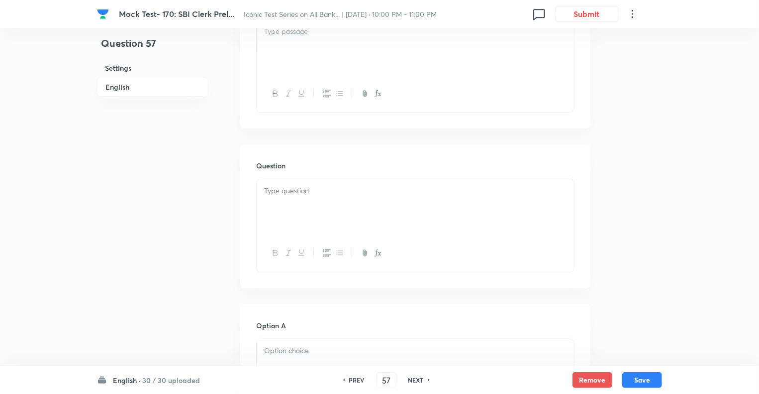
checkbox input "true"
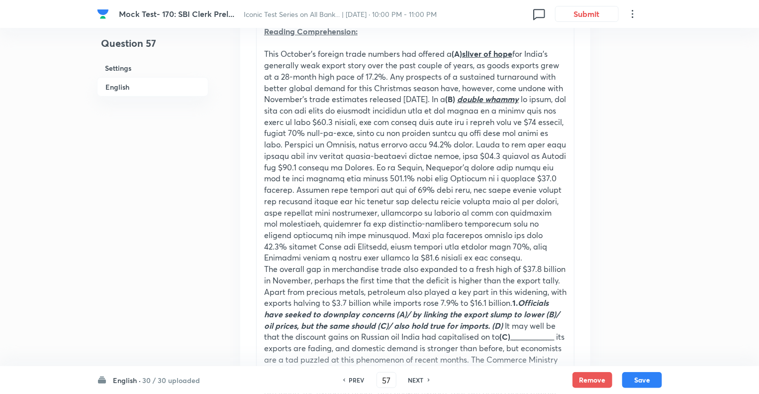
click at [415, 380] on h6 "NEXT" at bounding box center [415, 379] width 15 height 9
type input "58"
checkbox input "true"
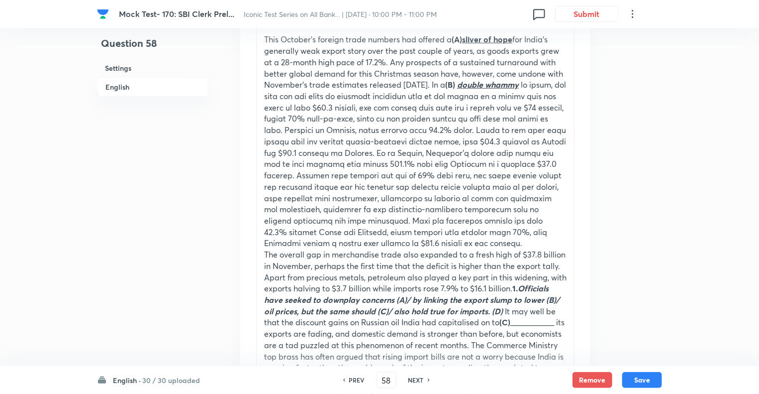
scroll to position [359, 0]
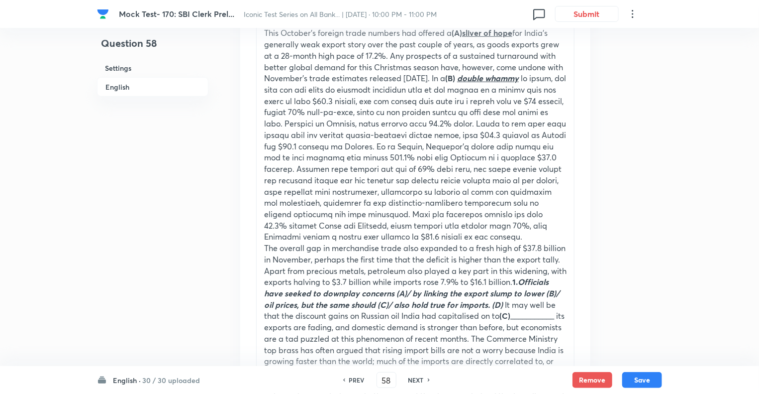
click at [413, 379] on h6 "NEXT" at bounding box center [415, 379] width 15 height 9
type input "59"
checkbox input "true"
click at [413, 379] on h6 "NEXT" at bounding box center [415, 379] width 15 height 9
type input "60"
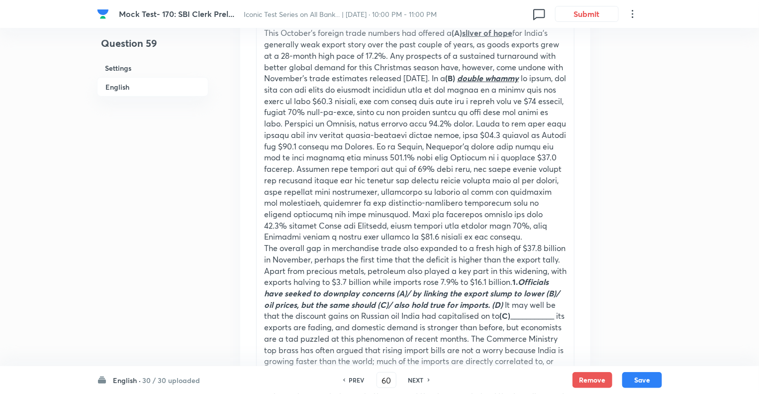
checkbox input "false"
checkbox input "true"
click at [413, 379] on h6 "NEXT" at bounding box center [415, 379] width 15 height 9
type input "61"
checkbox input "true"
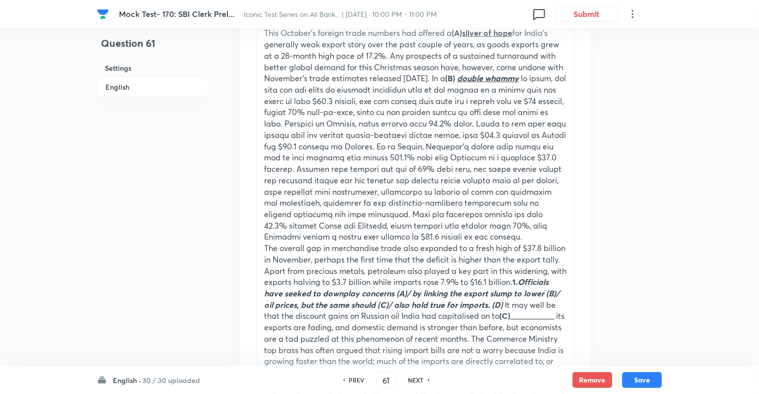
click at [413, 378] on h6 "NEXT" at bounding box center [415, 379] width 15 height 9
type input "62"
checkbox input "true"
click at [413, 378] on h6 "NEXT" at bounding box center [415, 379] width 15 height 9
type input "63"
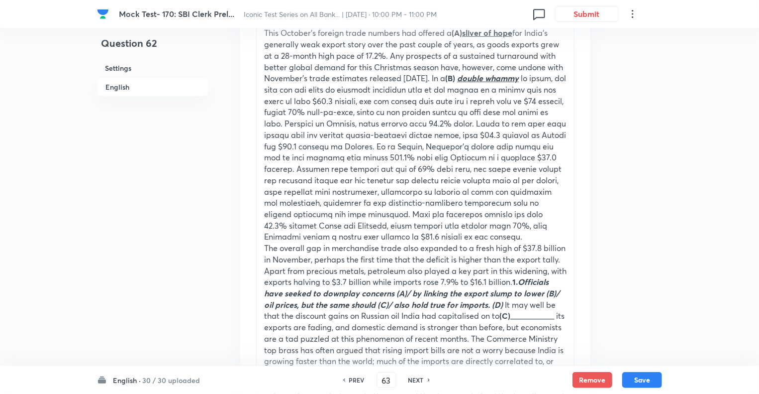
checkbox input "false"
checkbox input "true"
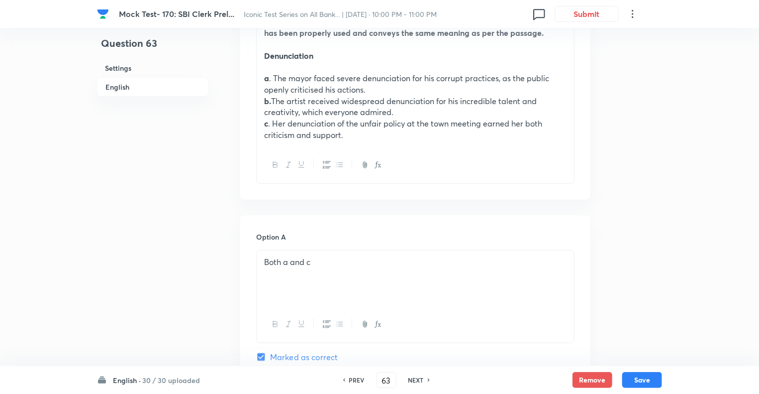
click at [413, 378] on h6 "NEXT" at bounding box center [415, 379] width 15 height 9
type input "64"
checkbox input "false"
checkbox input "true"
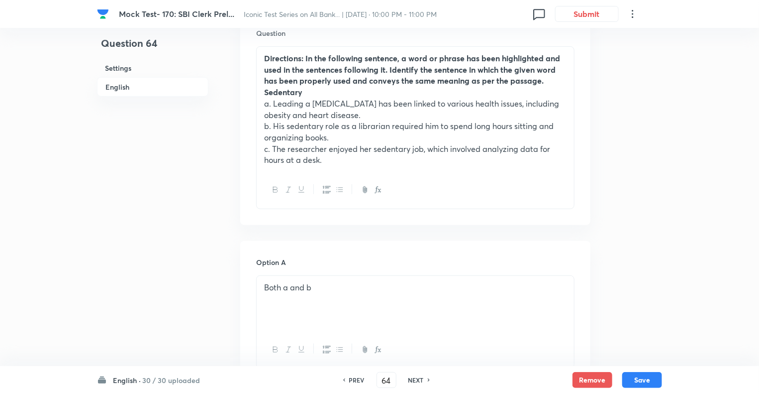
scroll to position [300, 0]
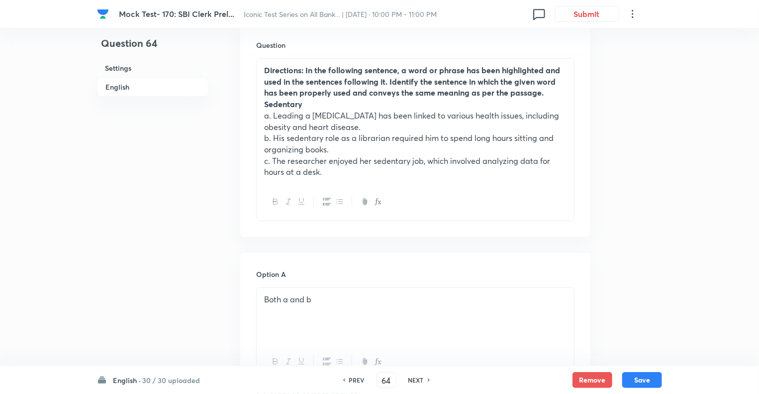
click at [353, 380] on h6 "PREV" at bounding box center [356, 379] width 15 height 9
type input "63"
checkbox input "false"
checkbox input "true"
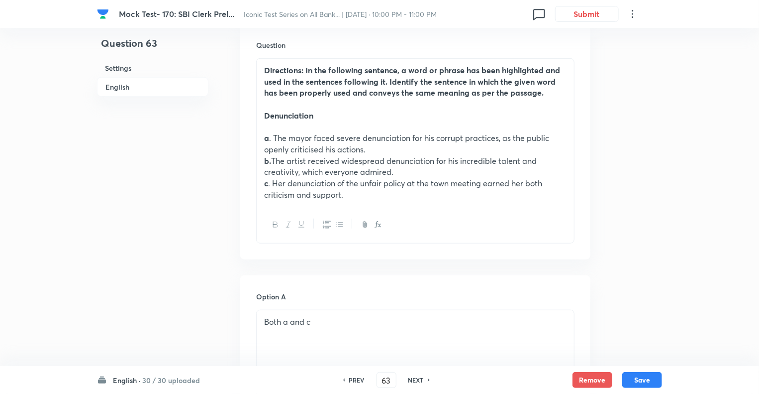
click at [413, 379] on h6 "NEXT" at bounding box center [415, 379] width 15 height 9
type input "64"
checkbox input "false"
checkbox input "true"
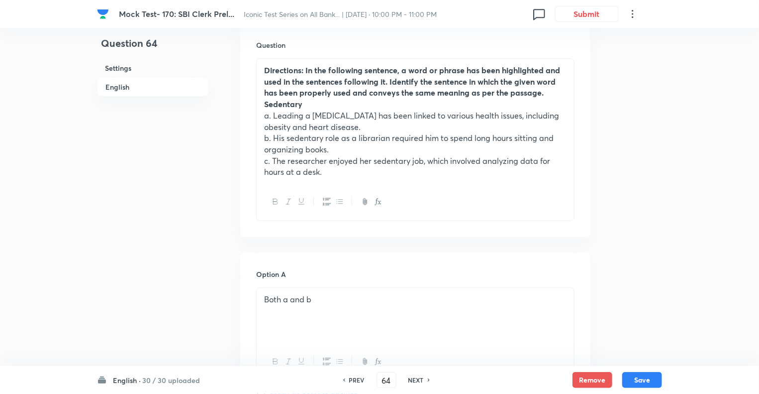
click at [413, 379] on h6 "NEXT" at bounding box center [415, 379] width 15 height 9
type input "65"
checkbox input "false"
checkbox input "true"
click at [413, 379] on h6 "NEXT" at bounding box center [415, 379] width 15 height 9
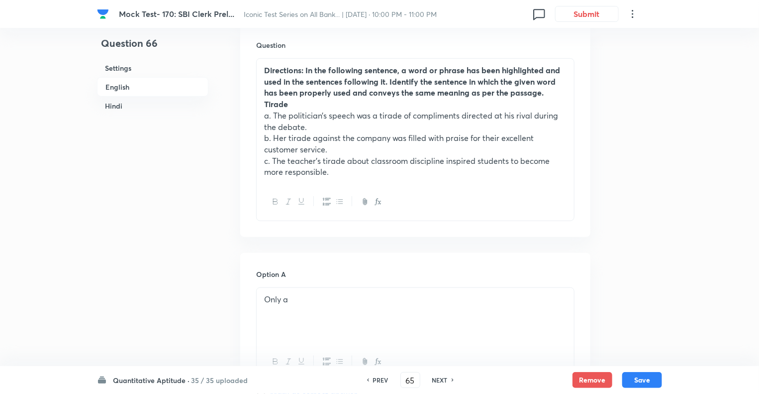
type input "66"
checkbox input "false"
checkbox input "true"
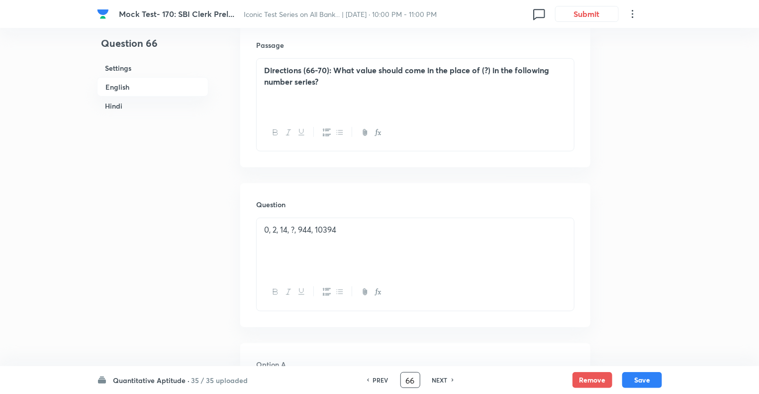
click at [413, 379] on input "66" at bounding box center [410, 379] width 19 height 17
click at [378, 379] on h6 "PREV" at bounding box center [380, 379] width 15 height 9
type input "65"
checkbox input "false"
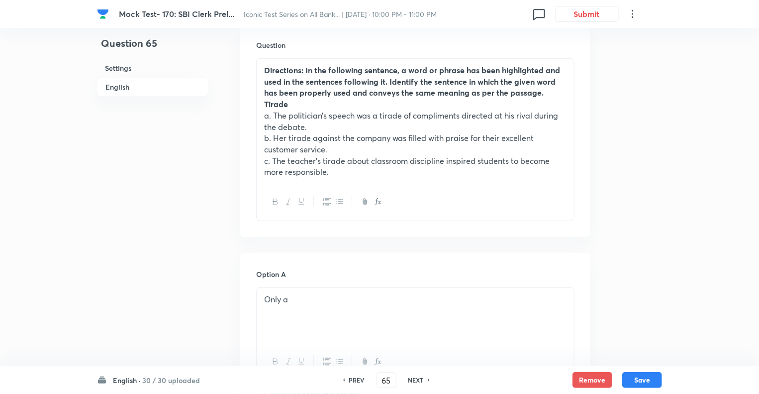
checkbox input "true"
click at [378, 379] on input "65" at bounding box center [386, 379] width 19 height 17
click at [354, 378] on h6 "PREV" at bounding box center [356, 379] width 15 height 9
type input "64"
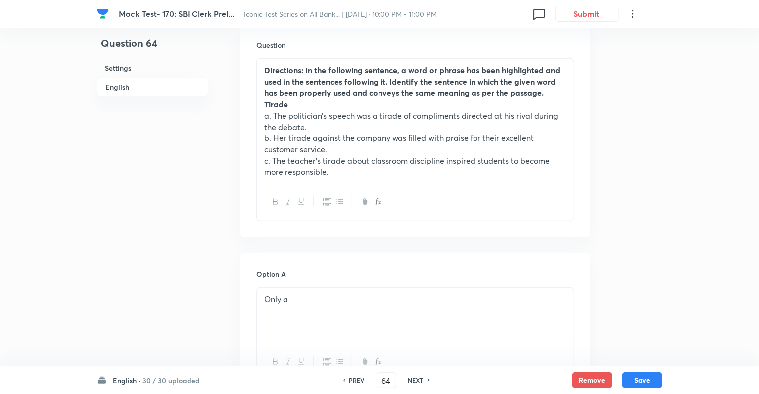
checkbox input "false"
checkbox input "true"
click at [354, 378] on h6 "PREV" at bounding box center [356, 379] width 15 height 9
type input "63"
checkbox input "false"
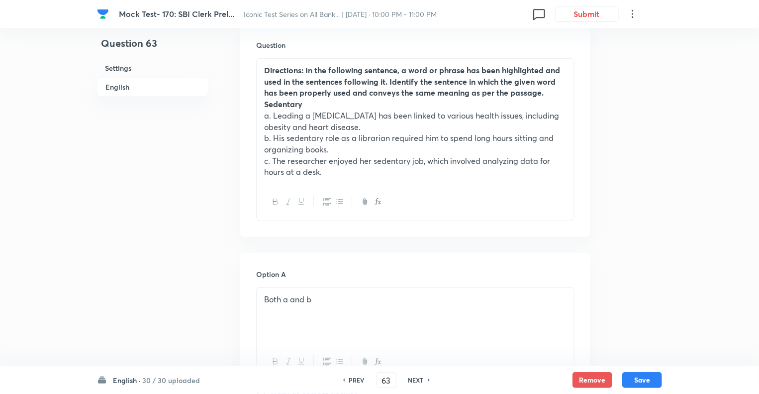
checkbox input "true"
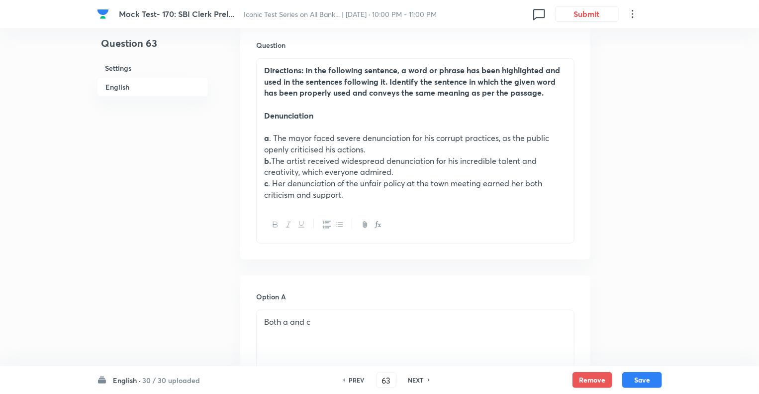
click at [354, 378] on h6 "PREV" at bounding box center [356, 379] width 15 height 9
type input "62"
checkbox input "false"
checkbox input "true"
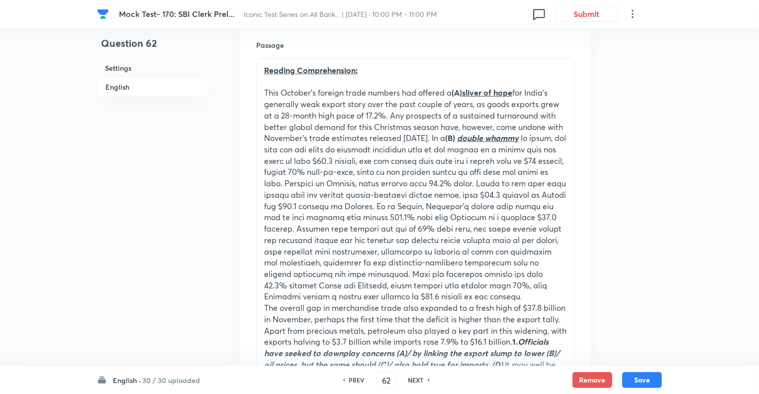
click at [415, 378] on h6 "NEXT" at bounding box center [415, 379] width 15 height 9
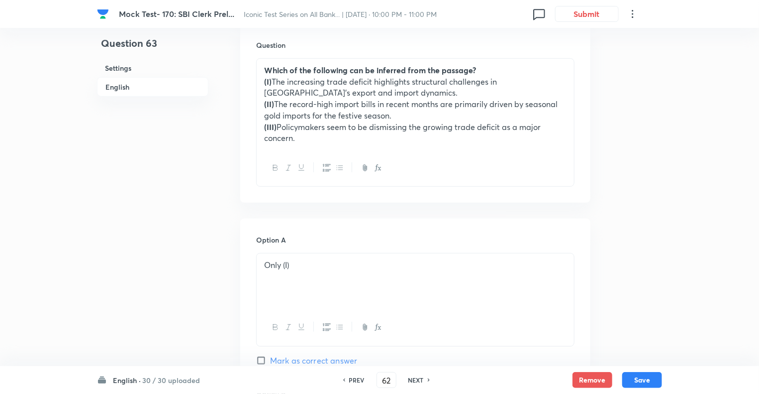
type input "63"
checkbox input "false"
checkbox input "true"
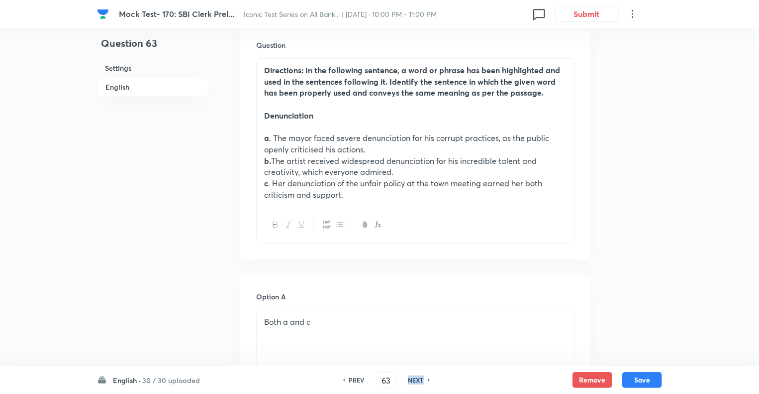
click at [415, 378] on h6 "NEXT" at bounding box center [415, 379] width 15 height 9
type input "64"
checkbox input "false"
checkbox input "true"
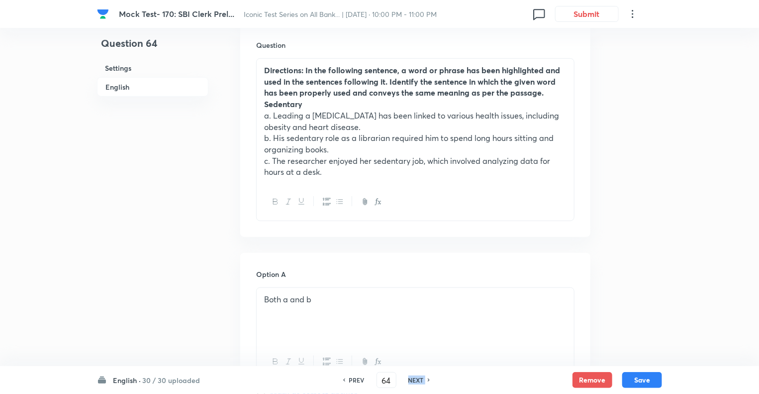
click at [415, 378] on h6 "NEXT" at bounding box center [415, 379] width 15 height 9
type input "65"
checkbox input "false"
checkbox input "true"
click at [415, 378] on h6 "NEXT" at bounding box center [415, 379] width 15 height 9
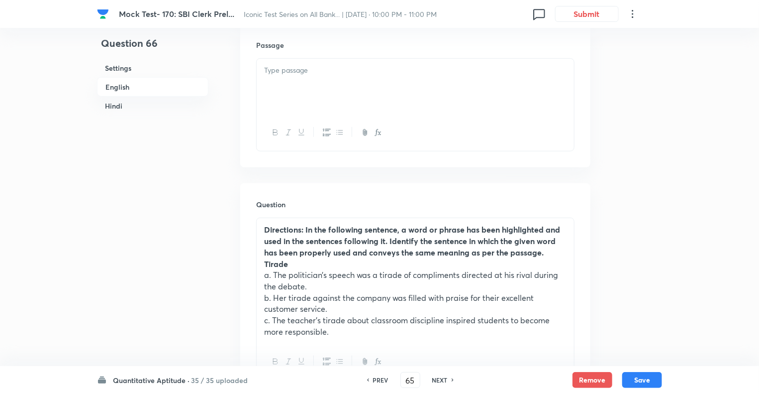
type input "66"
checkbox input "false"
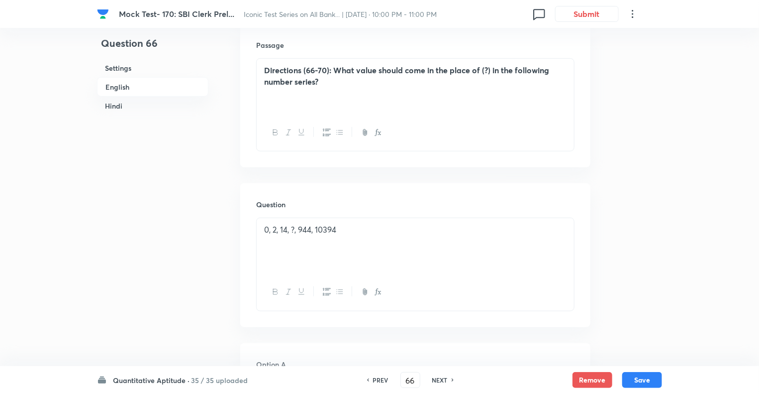
checkbox input "true"
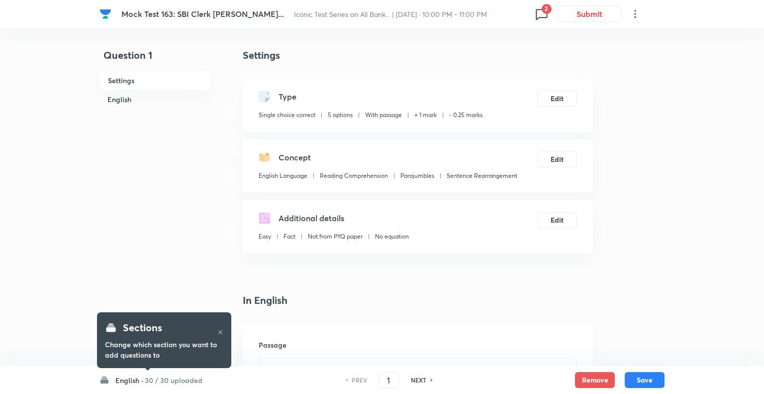
checkbox input "true"
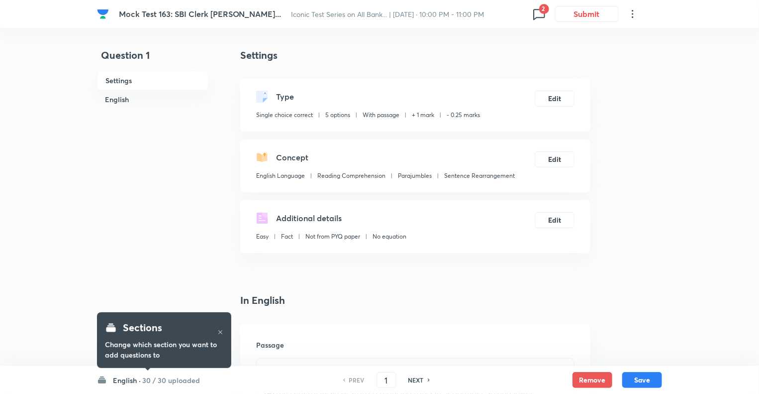
click at [538, 11] on icon at bounding box center [539, 14] width 16 height 16
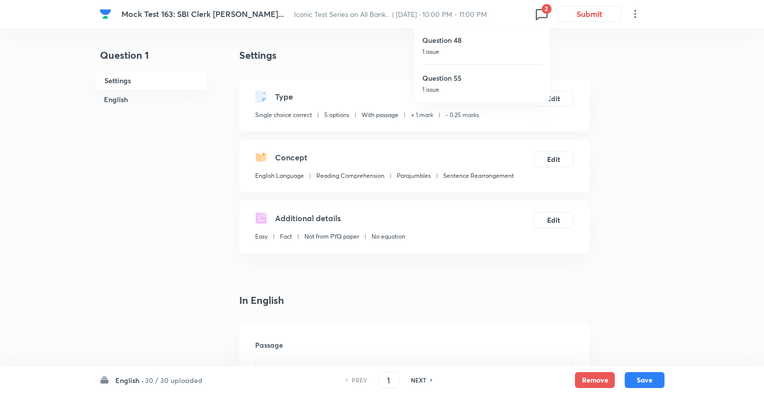
click at [133, 310] on div at bounding box center [382, 197] width 764 height 394
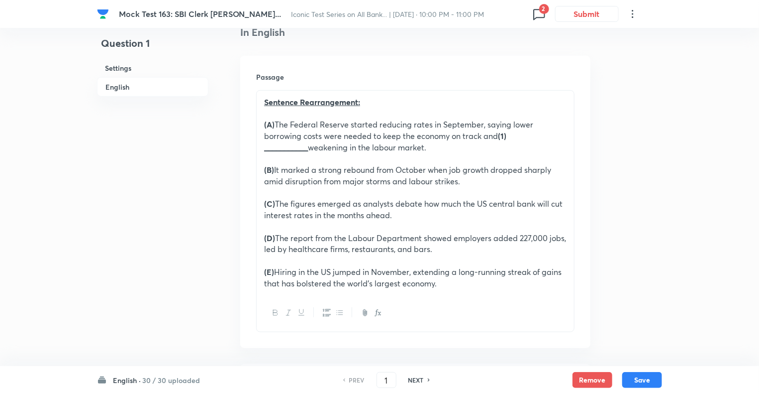
scroll to position [279, 0]
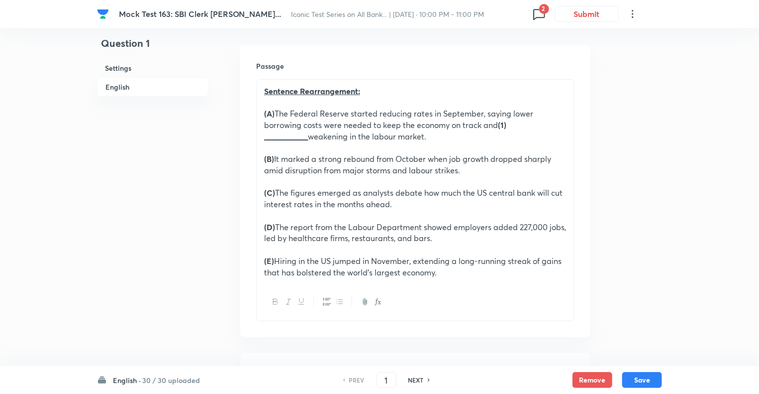
click at [421, 382] on h6 "NEXT" at bounding box center [415, 379] width 15 height 9
type input "2"
checkbox input "false"
checkbox input "true"
click at [421, 382] on h6 "NEXT" at bounding box center [415, 379] width 15 height 9
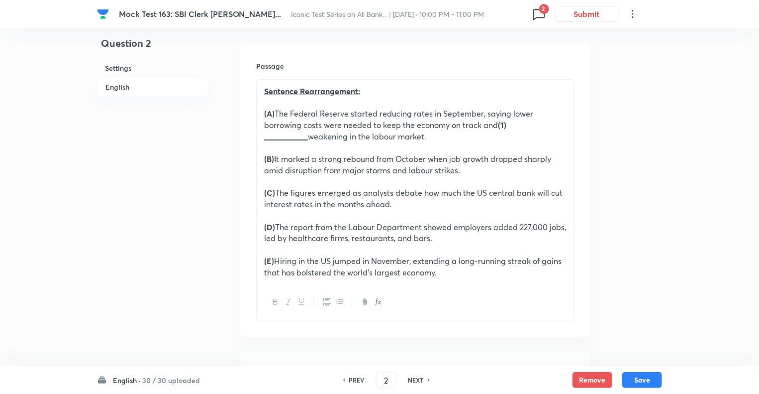
click at [421, 382] on h6 "NEXT" at bounding box center [415, 379] width 15 height 9
type input "3"
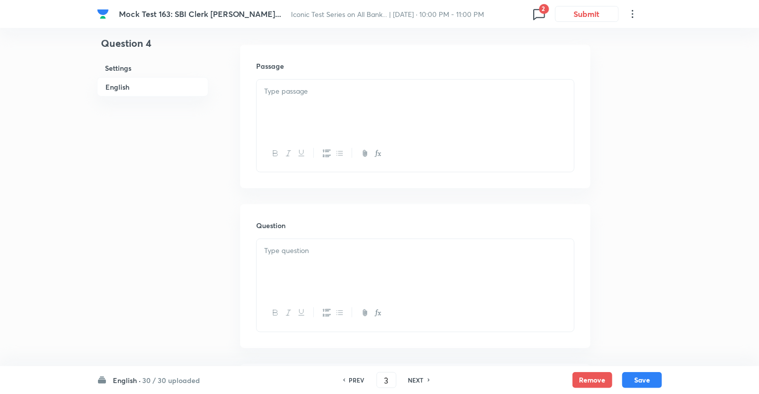
checkbox input "false"
type input "4"
checkbox input "true"
click at [421, 382] on h6 "NEXT" at bounding box center [415, 379] width 15 height 9
type input "5"
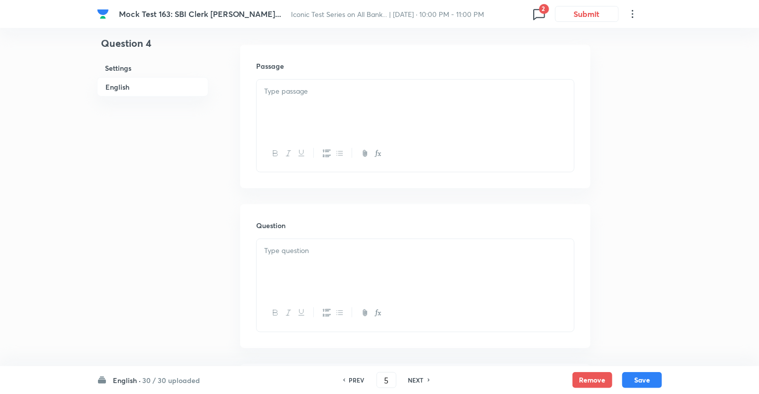
checkbox input "false"
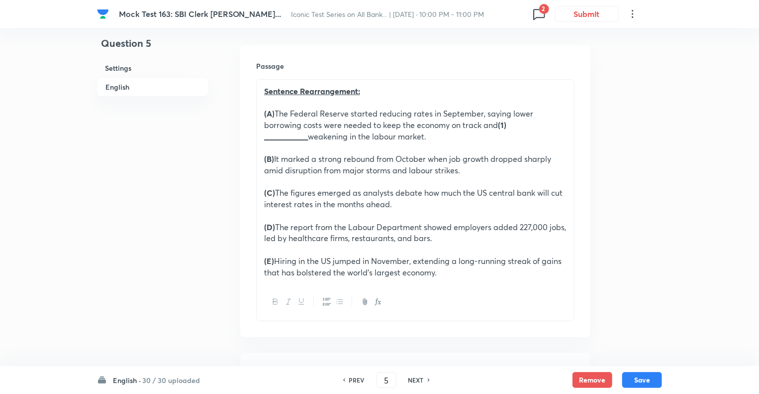
checkbox input "true"
click at [414, 381] on h6 "NEXT" at bounding box center [415, 379] width 15 height 9
type input "6"
checkbox input "false"
checkbox input "true"
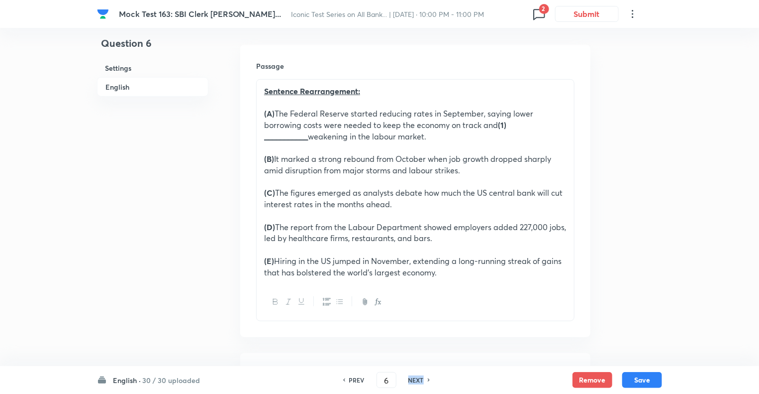
click at [414, 381] on h6 "NEXT" at bounding box center [415, 379] width 15 height 9
type input "7"
checkbox input "false"
checkbox input "true"
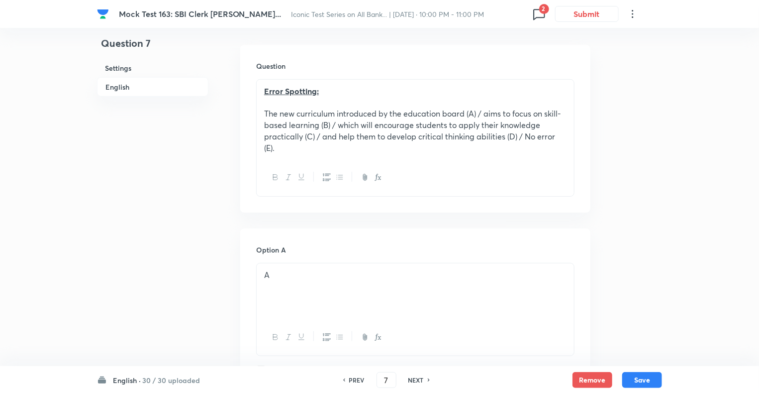
click at [414, 381] on h6 "NEXT" at bounding box center [415, 379] width 15 height 9
type input "8"
checkbox input "false"
checkbox input "true"
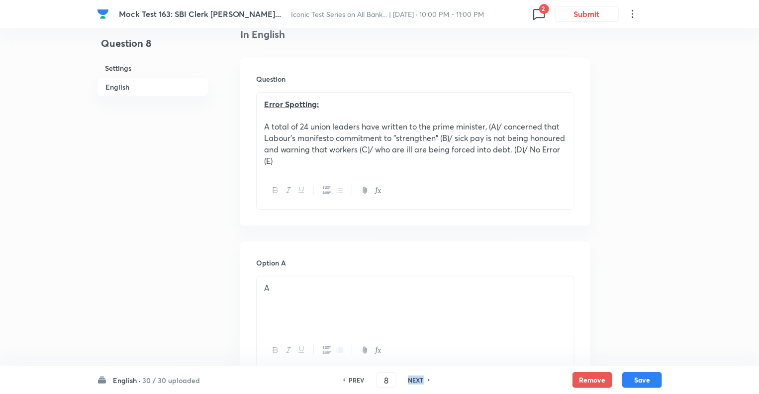
click at [414, 381] on h6 "NEXT" at bounding box center [415, 379] width 15 height 9
type input "9"
checkbox input "false"
checkbox input "true"
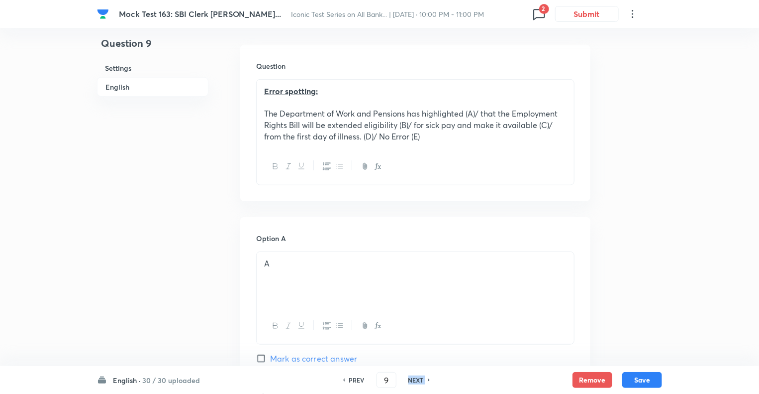
click at [414, 381] on h6 "NEXT" at bounding box center [415, 379] width 15 height 9
type input "10"
checkbox input "false"
checkbox input "true"
click at [414, 381] on h6 "NEXT" at bounding box center [415, 379] width 15 height 9
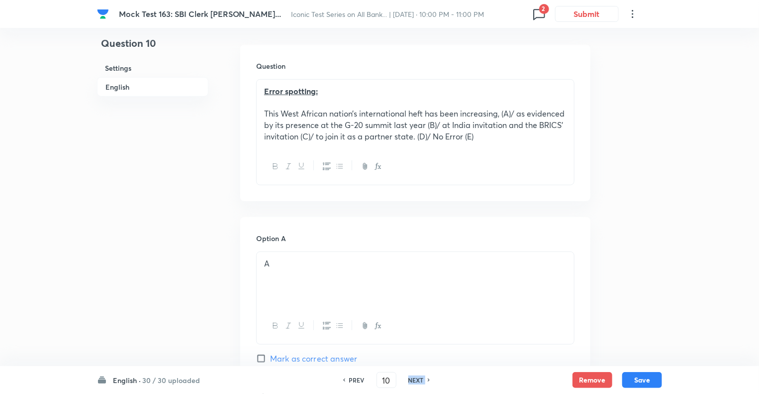
type input "11"
checkbox input "false"
checkbox input "true"
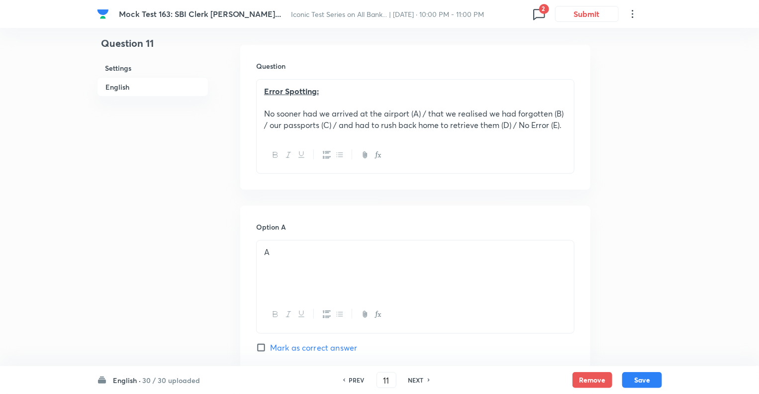
click at [414, 381] on h6 "NEXT" at bounding box center [415, 379] width 15 height 9
type input "12"
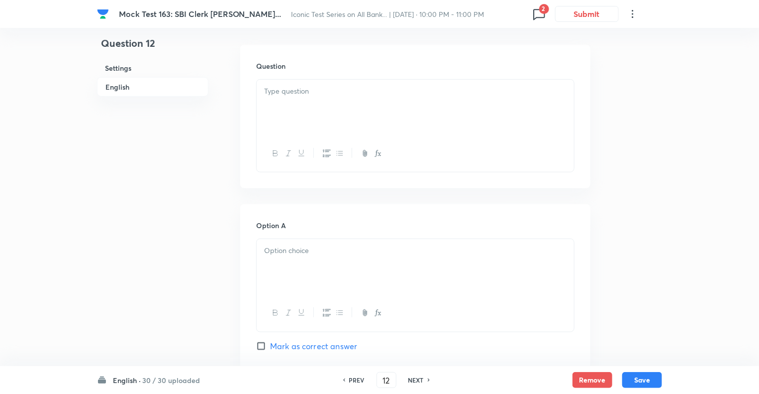
checkbox input "true"
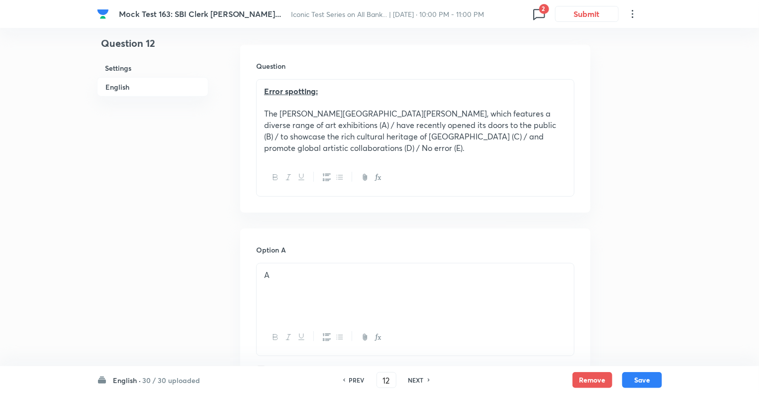
click at [414, 381] on h6 "NEXT" at bounding box center [415, 379] width 15 height 9
type input "13"
checkbox input "false"
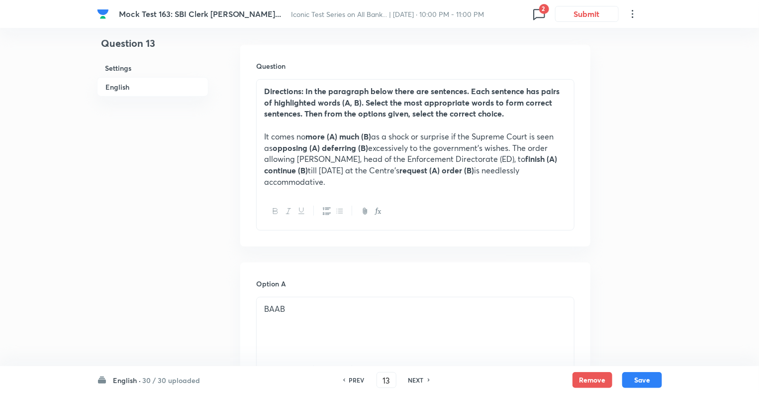
checkbox input "true"
click at [414, 381] on h6 "NEXT" at bounding box center [415, 379] width 15 height 9
type input "14"
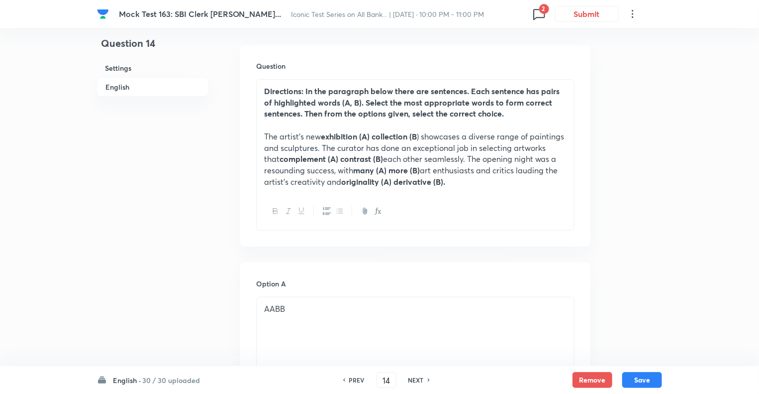
checkbox input "true"
click at [414, 381] on h6 "NEXT" at bounding box center [415, 379] width 15 height 9
type input "15"
checkbox input "false"
checkbox input "true"
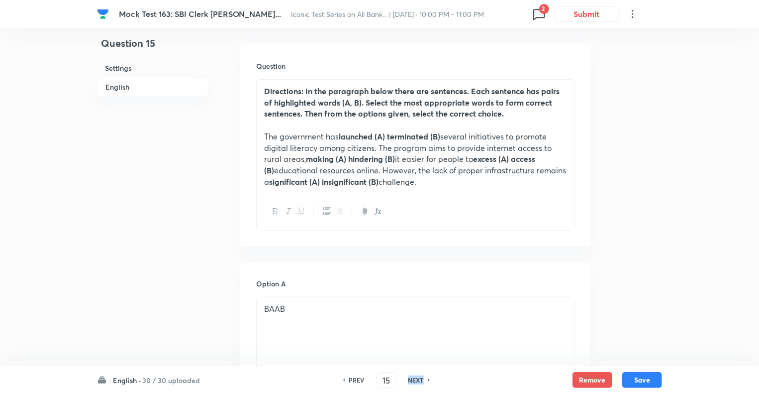
click at [414, 381] on h6 "NEXT" at bounding box center [415, 379] width 15 height 9
type input "16"
checkbox input "false"
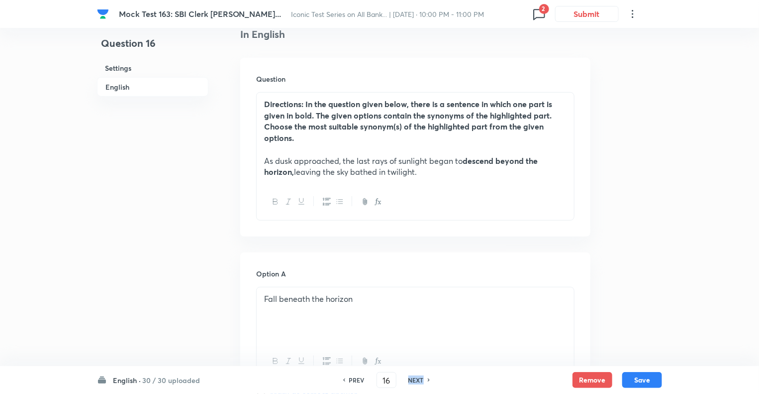
checkbox input "true"
click at [414, 381] on h6 "NEXT" at bounding box center [415, 379] width 15 height 9
type input "17"
checkbox input "true"
click at [414, 381] on h6 "NEXT" at bounding box center [415, 379] width 15 height 9
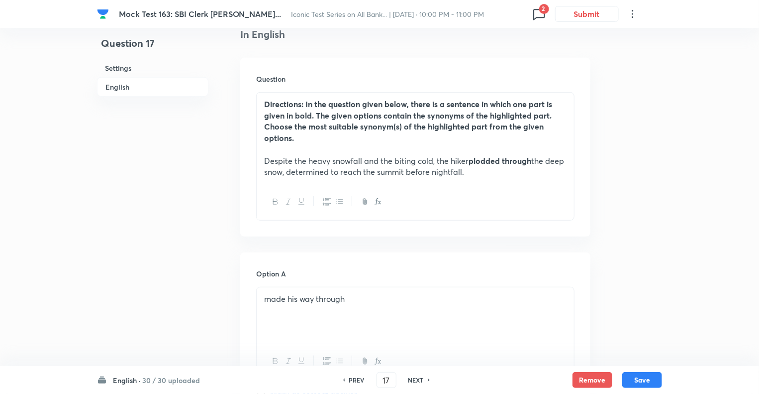
type input "18"
checkbox input "false"
checkbox input "true"
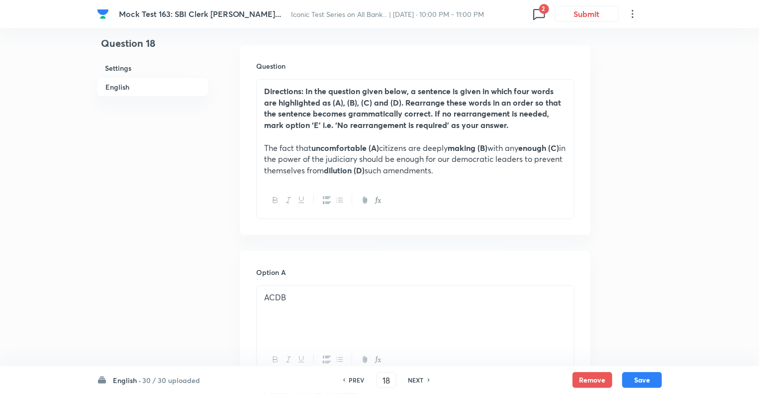
click at [414, 381] on h6 "NEXT" at bounding box center [415, 379] width 15 height 9
type input "19"
checkbox input "false"
checkbox input "true"
click at [414, 381] on h6 "NEXT" at bounding box center [415, 379] width 15 height 9
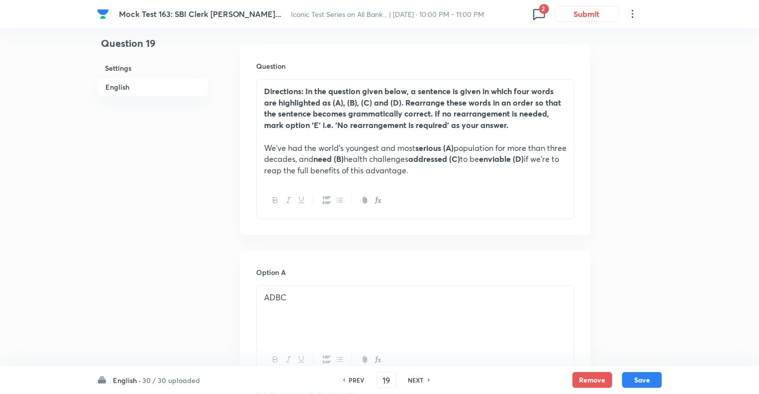
type input "20"
checkbox input "false"
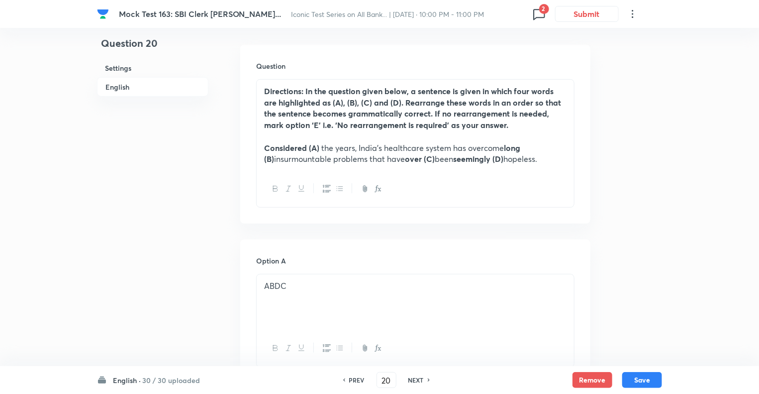
checkbox input "true"
click at [414, 381] on h6 "NEXT" at bounding box center [415, 379] width 15 height 9
type input "21"
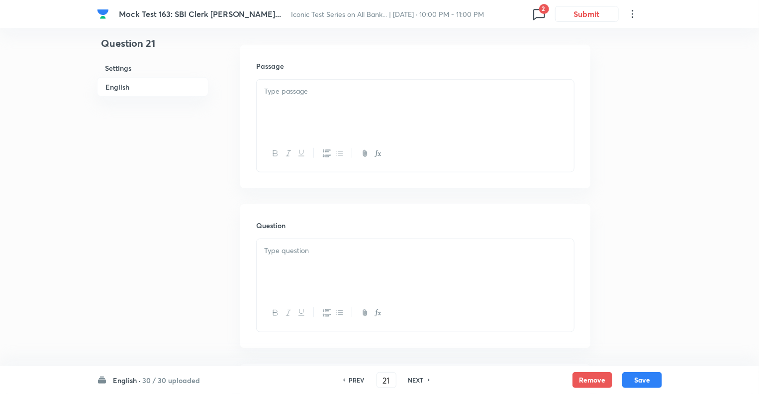
checkbox input "false"
checkbox input "true"
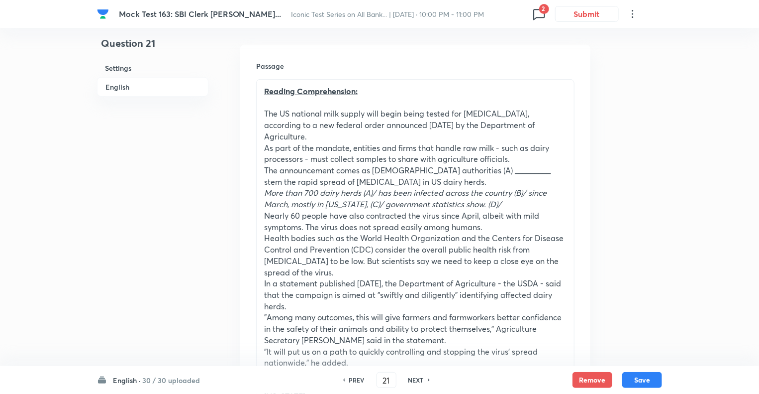
click at [414, 381] on h6 "NEXT" at bounding box center [415, 379] width 15 height 9
type input "22"
checkbox input "true"
click at [414, 381] on h6 "NEXT" at bounding box center [415, 379] width 15 height 9
type input "23"
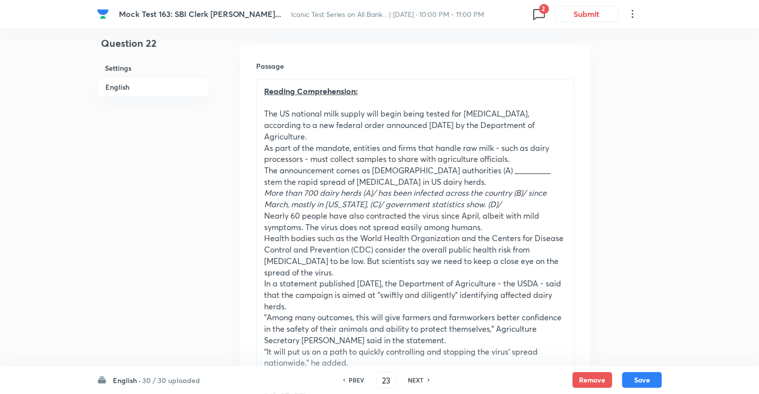
checkbox input "true"
click at [414, 381] on h6 "NEXT" at bounding box center [415, 379] width 15 height 9
type input "24"
checkbox input "false"
checkbox input "true"
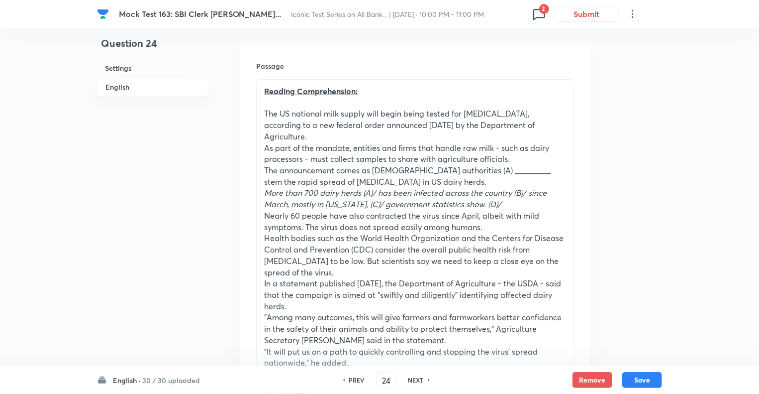
click at [414, 381] on h6 "NEXT" at bounding box center [415, 379] width 15 height 9
type input "25"
checkbox input "false"
checkbox input "true"
click at [414, 381] on h6 "NEXT" at bounding box center [415, 379] width 15 height 9
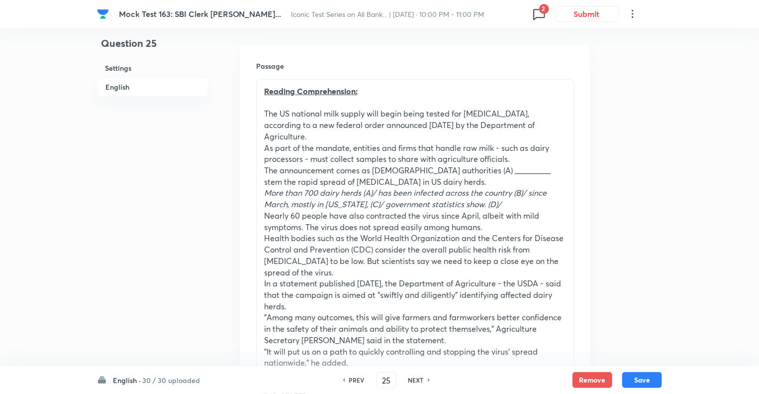
type input "26"
checkbox input "false"
checkbox input "true"
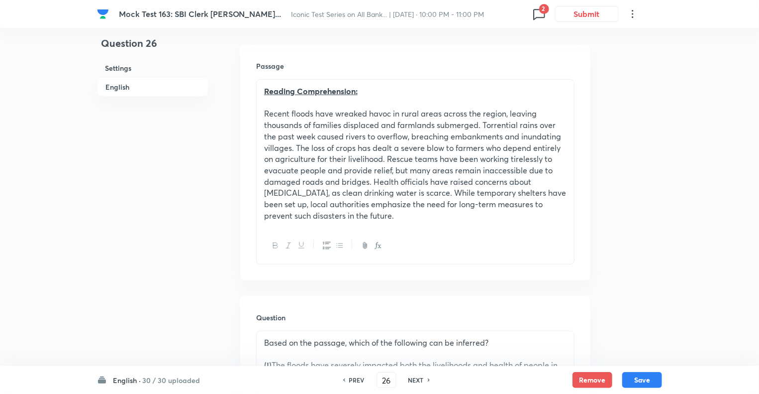
scroll to position [299, 0]
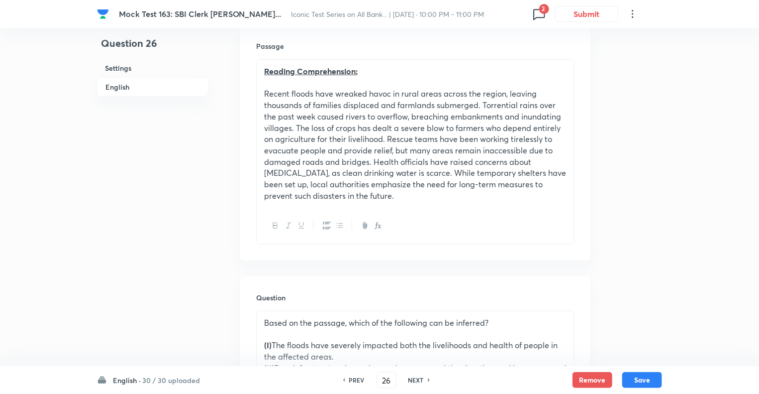
click at [414, 381] on h6 "NEXT" at bounding box center [415, 379] width 15 height 9
type input "27"
checkbox input "true"
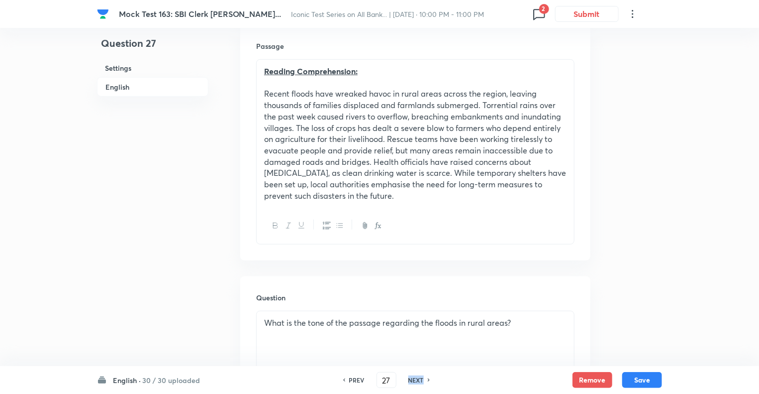
click at [414, 381] on h6 "NEXT" at bounding box center [415, 379] width 15 height 9
type input "28"
checkbox input "false"
checkbox input "true"
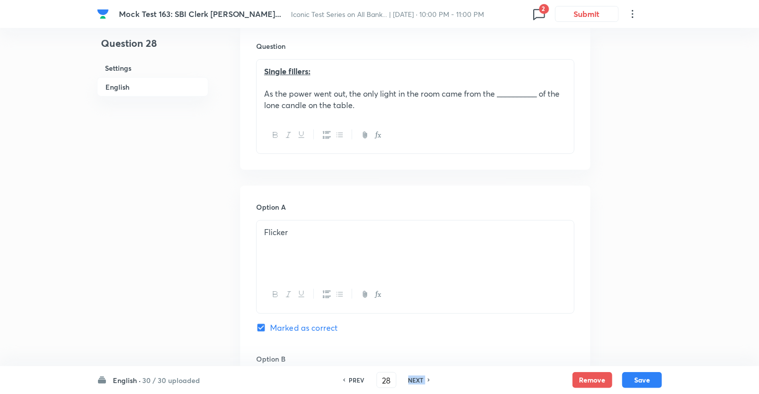
click at [414, 381] on h6 "NEXT" at bounding box center [415, 379] width 15 height 9
type input "29"
checkbox input "true"
click at [414, 381] on h6 "NEXT" at bounding box center [415, 379] width 15 height 9
type input "30"
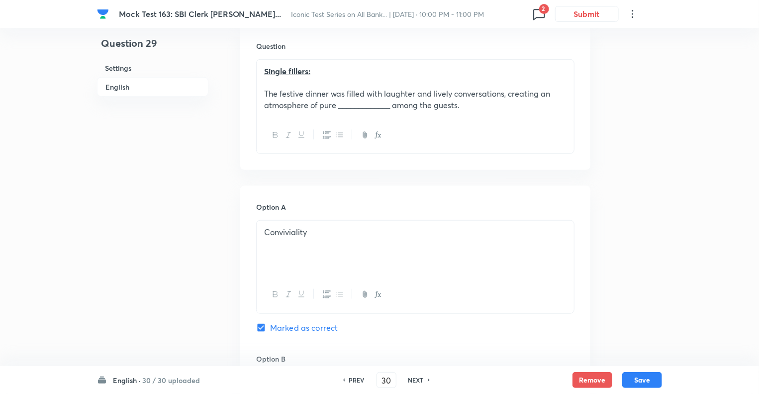
checkbox input "false"
checkbox input "true"
click at [414, 381] on h6 "NEXT" at bounding box center [415, 379] width 15 height 9
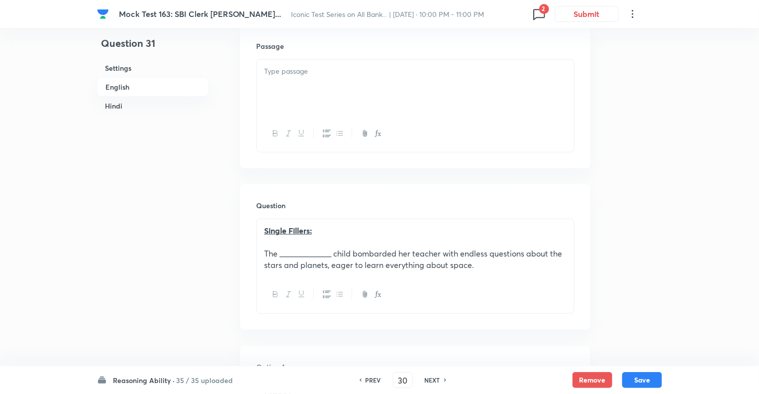
type input "31"
checkbox input "false"
click at [414, 381] on div "PREV 31 ​ NEXT" at bounding box center [403, 380] width 128 height 16
checkbox input "true"
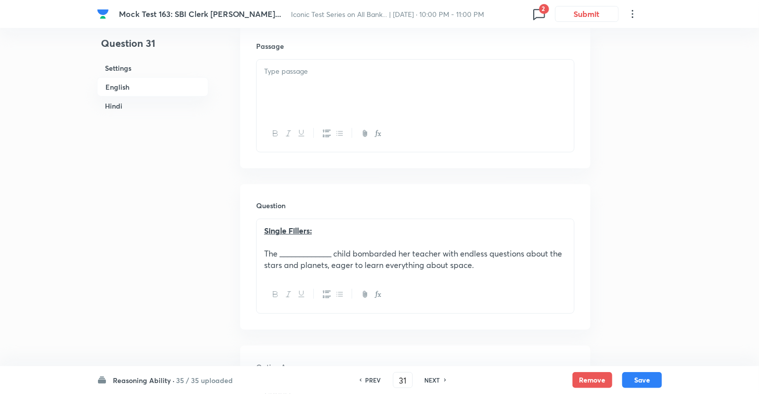
checkbox input "true"
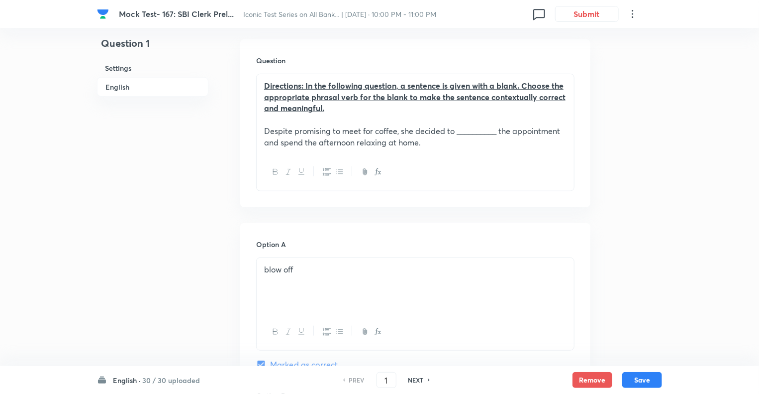
scroll to position [318, 0]
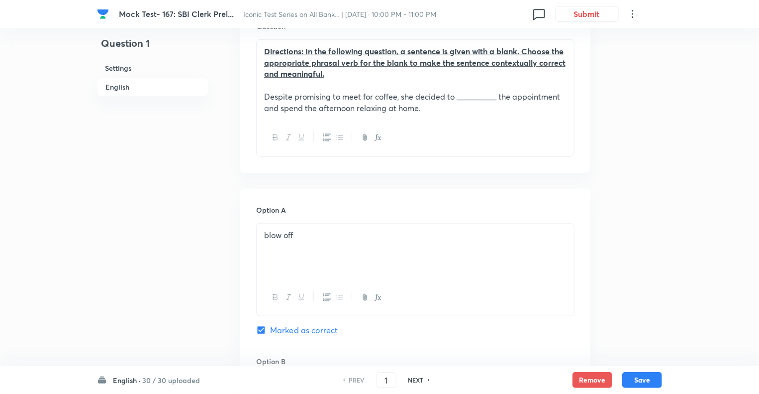
click at [419, 379] on h6 "NEXT" at bounding box center [415, 379] width 15 height 9
type input "2"
checkbox input "true"
click at [419, 379] on h6 "NEXT" at bounding box center [415, 379] width 15 height 9
type input "3"
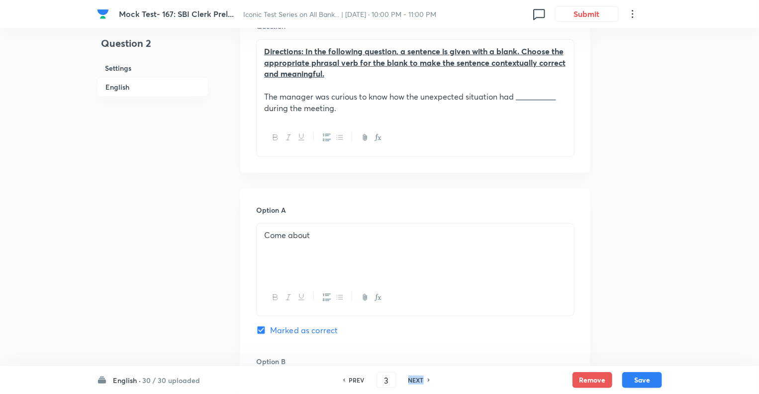
checkbox input "false"
checkbox input "true"
click at [419, 379] on h6 "NEXT" at bounding box center [415, 379] width 15 height 9
type input "4"
checkbox input "false"
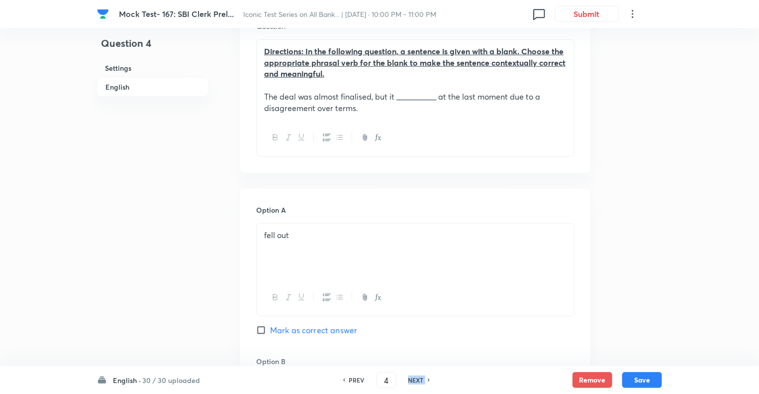
checkbox input "true"
click at [419, 379] on h6 "NEXT" at bounding box center [415, 379] width 15 height 9
type input "5"
checkbox input "false"
checkbox input "true"
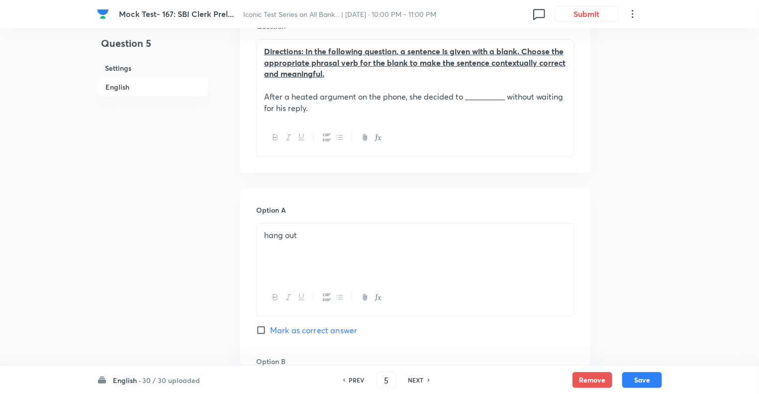
click at [419, 379] on h6 "NEXT" at bounding box center [415, 379] width 15 height 9
type input "6"
checkbox input "false"
checkbox input "true"
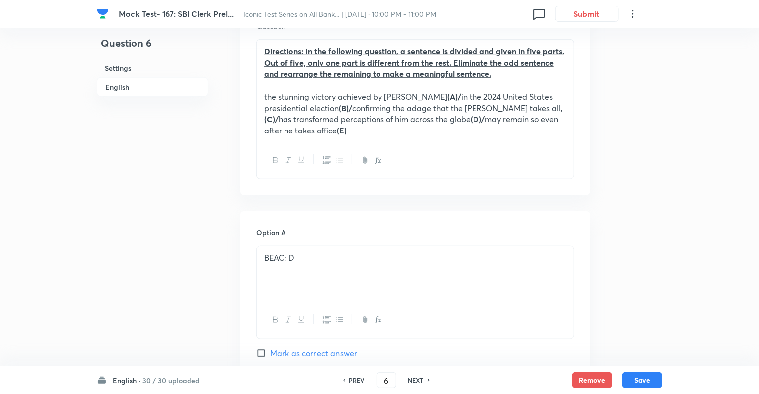
click at [419, 379] on h6 "NEXT" at bounding box center [415, 379] width 15 height 9
type input "7"
checkbox input "false"
checkbox input "true"
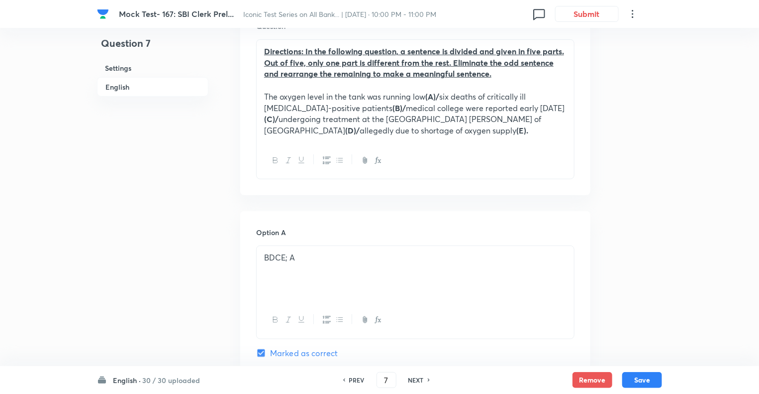
click at [419, 379] on h6 "NEXT" at bounding box center [415, 379] width 15 height 9
type input "8"
checkbox input "false"
checkbox input "true"
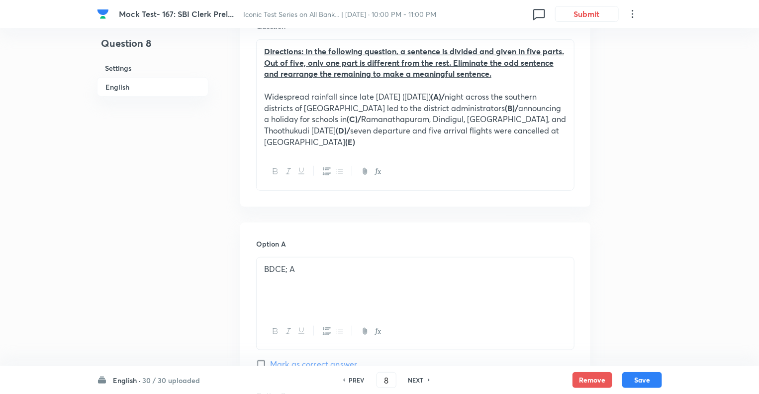
click at [419, 379] on h6 "NEXT" at bounding box center [415, 379] width 15 height 9
type input "9"
checkbox input "false"
checkbox input "true"
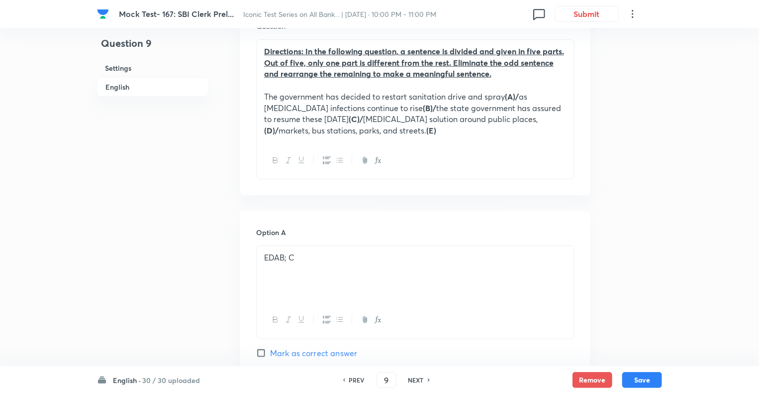
click at [419, 379] on h6 "NEXT" at bounding box center [415, 379] width 15 height 9
type input "10"
checkbox input "true"
click at [419, 379] on h6 "NEXT" at bounding box center [415, 379] width 15 height 9
type input "11"
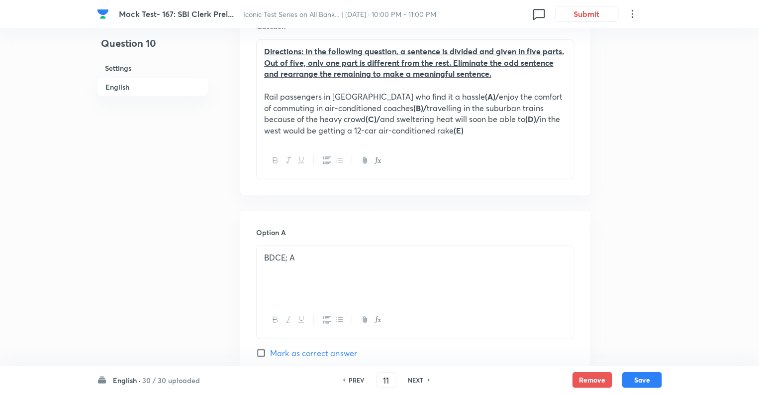
checkbox input "false"
checkbox input "true"
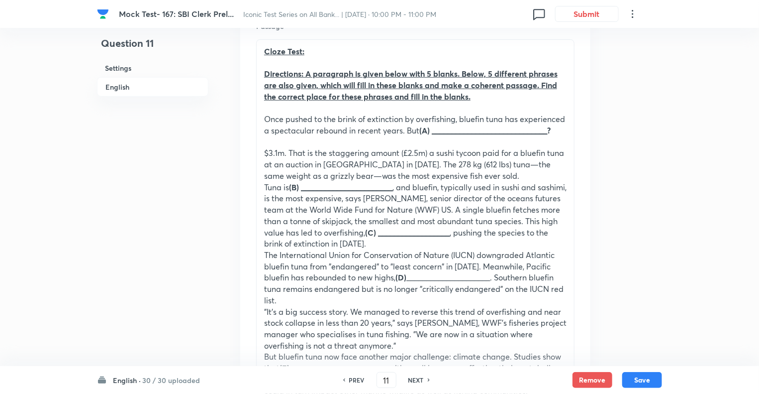
click at [419, 379] on h6 "NEXT" at bounding box center [415, 379] width 15 height 9
type input "12"
checkbox input "false"
checkbox input "true"
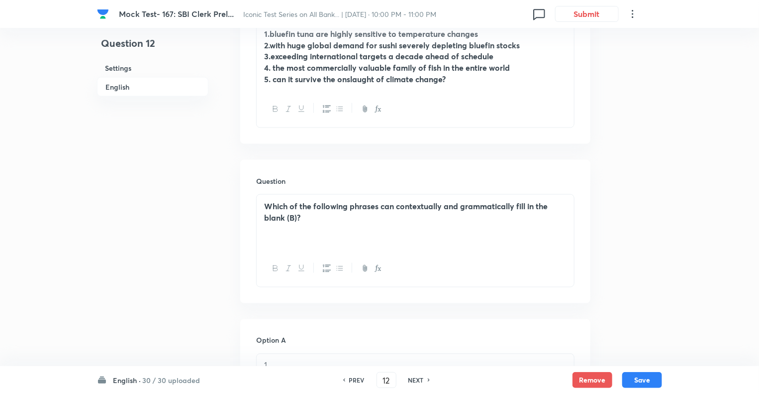
scroll to position [736, 0]
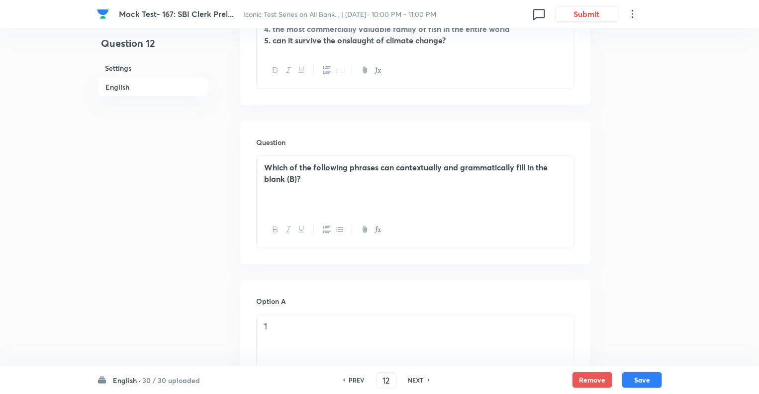
click at [418, 378] on h6 "NEXT" at bounding box center [415, 379] width 15 height 9
type input "13"
checkbox input "false"
checkbox input "true"
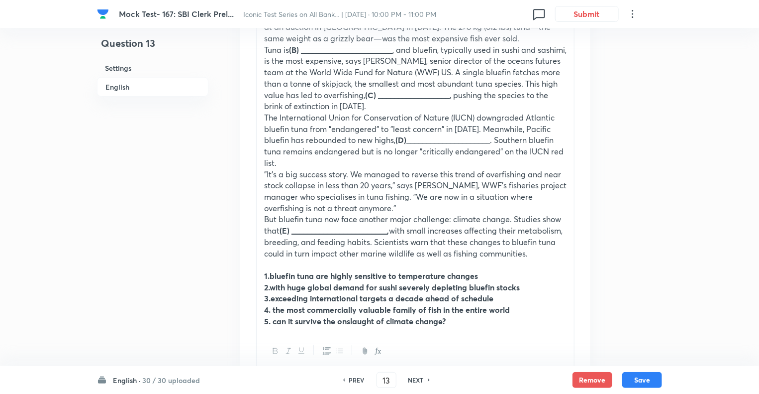
scroll to position [358, 0]
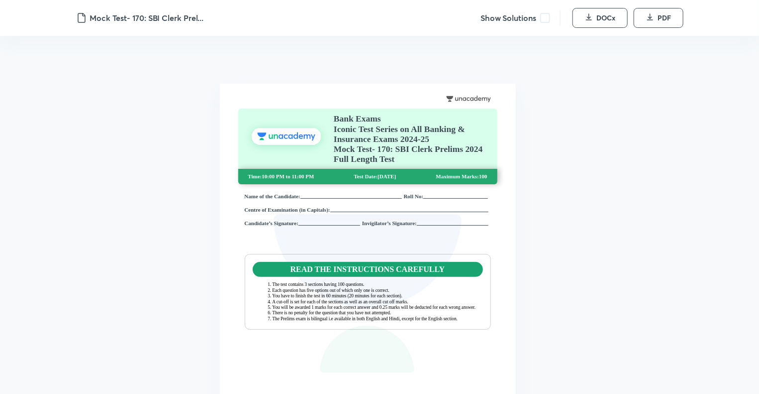
click at [545, 14] on span at bounding box center [545, 18] width 10 height 10
click at [608, 17] on span "DOCx" at bounding box center [606, 18] width 19 height 10
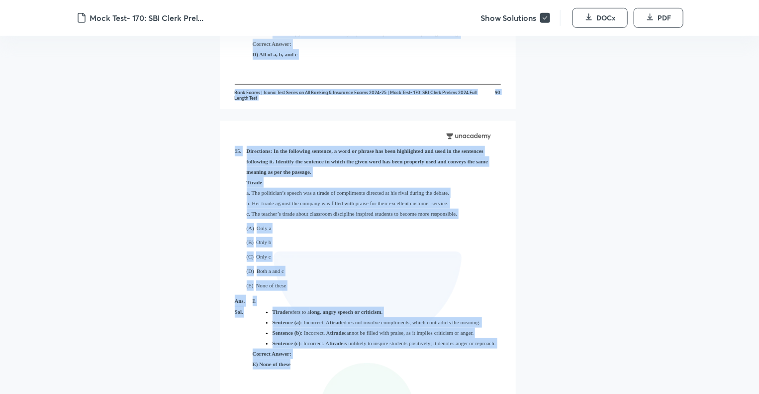
scroll to position [40522, 0]
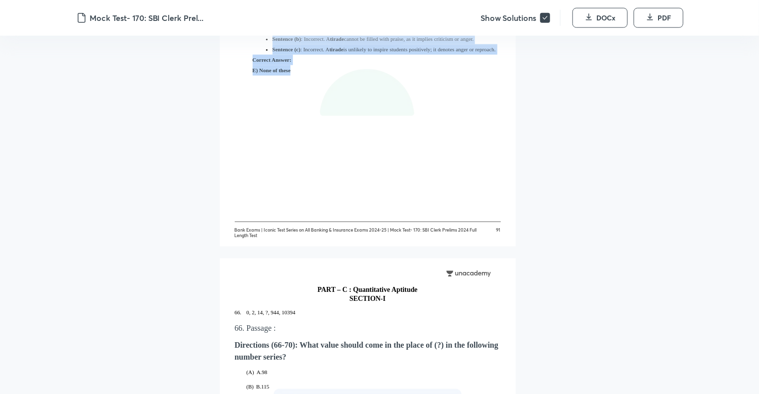
drag, startPoint x: 282, startPoint y: 110, endPoint x: 395, endPoint y: 156, distance: 121.6
copy div "LORE – I : Dolorsi Ametcons ADIPISC-E 04. Seddo ei tem incididun utlaboree dolo…"
